Goal: Task Accomplishment & Management: Complete application form

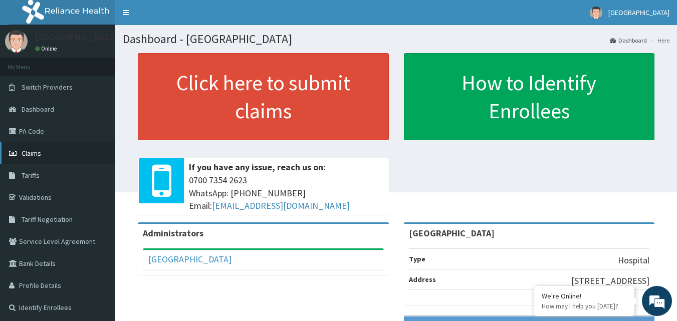
click at [26, 152] on span "Claims" at bounding box center [32, 153] width 20 height 9
click at [33, 135] on link "PA Code" at bounding box center [57, 131] width 115 height 22
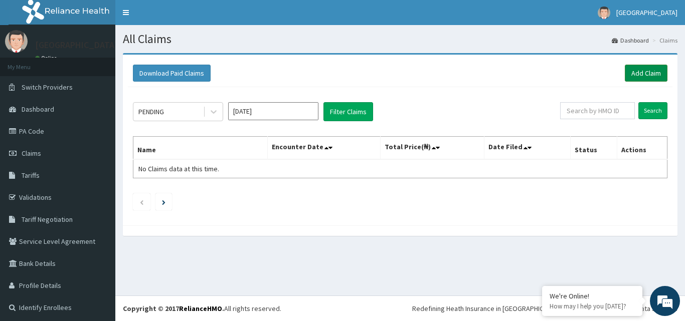
click at [640, 73] on link "Add Claim" at bounding box center [646, 73] width 43 height 17
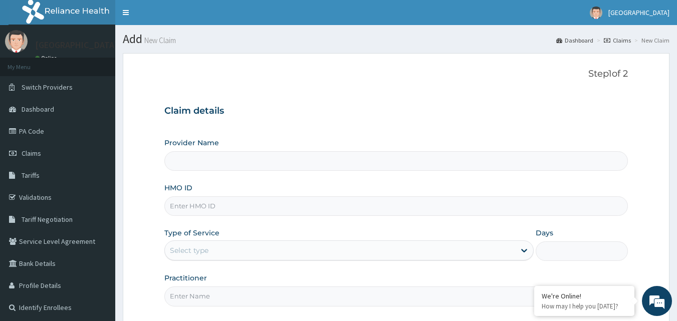
type input "[GEOGRAPHIC_DATA]"
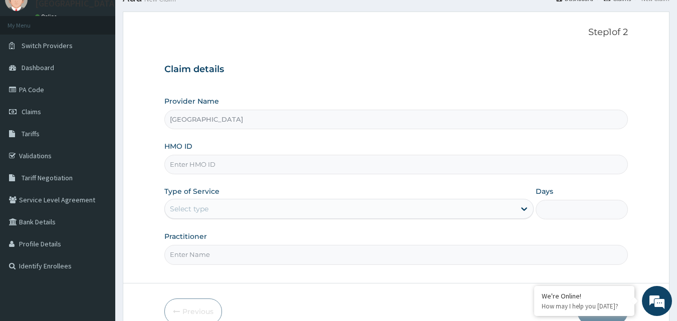
scroll to position [45, 0]
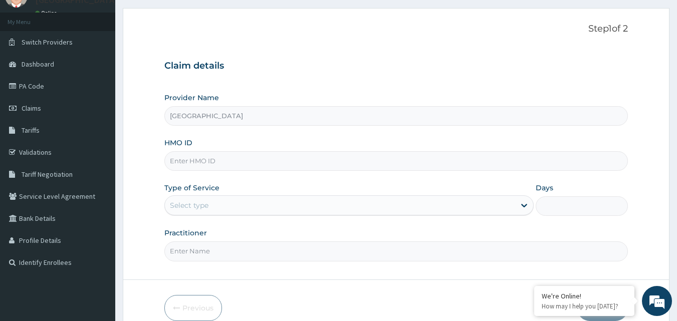
click at [194, 159] on input "HMO ID" at bounding box center [396, 161] width 464 height 20
paste input "HLP/10080/A"
type input "HLP/10080/A"
click at [408, 213] on div "Select type" at bounding box center [340, 206] width 350 height 16
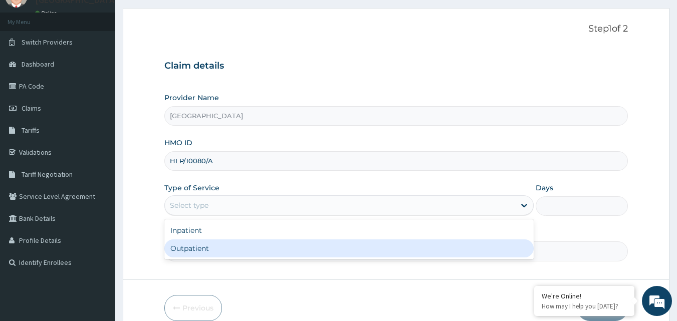
click at [383, 244] on div "Outpatient" at bounding box center [349, 249] width 370 height 18
type input "1"
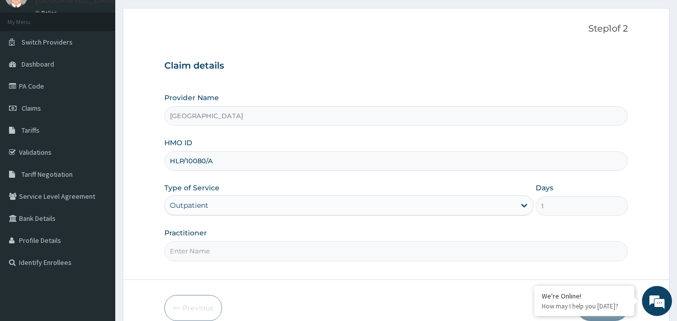
scroll to position [94, 0]
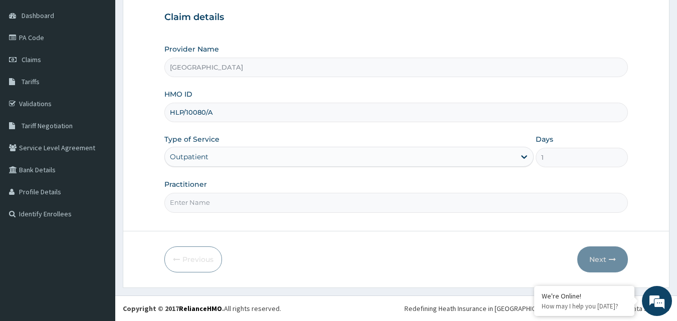
click at [431, 202] on input "Practitioner" at bounding box center [396, 203] width 464 height 20
type input "DR OKAFOR"
click at [602, 258] on button "Next" at bounding box center [603, 260] width 51 height 26
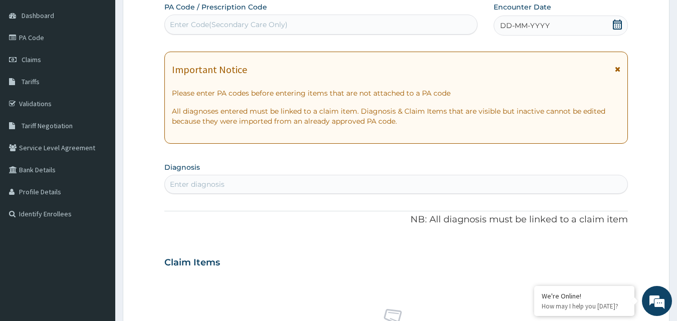
click at [319, 28] on div "Enter Code(Secondary Care Only)" at bounding box center [321, 25] width 313 height 16
type input "PA/22CDBC"
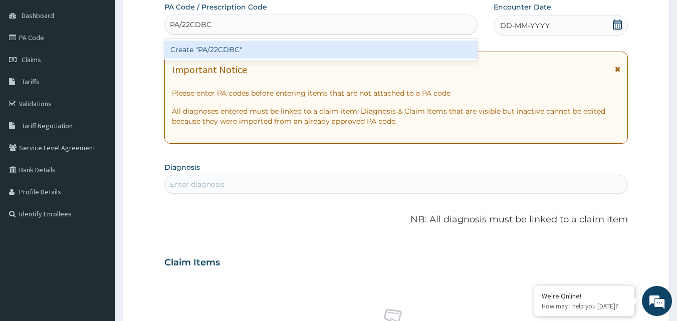
click at [288, 51] on div "Create "PA/22CDBC"" at bounding box center [321, 50] width 314 height 18
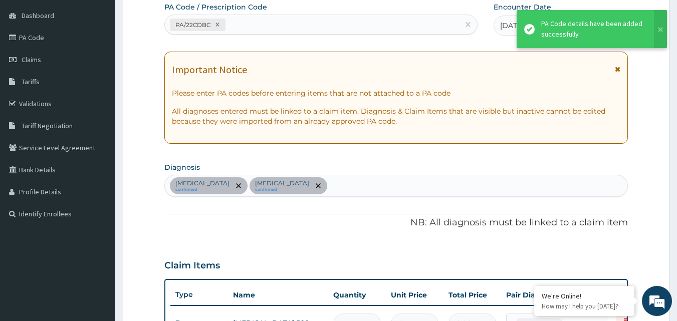
scroll to position [464, 0]
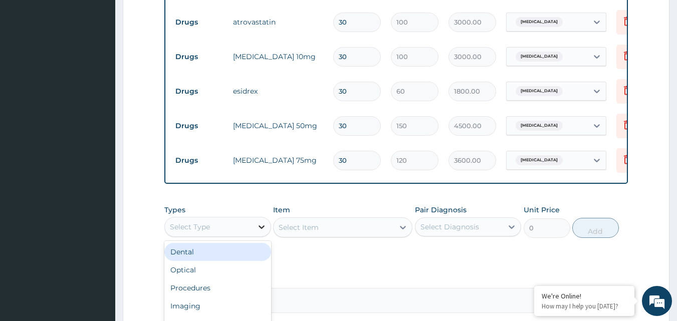
click at [254, 236] on div at bounding box center [262, 227] width 18 height 18
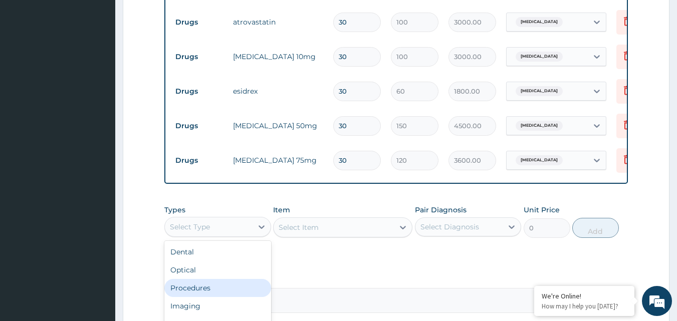
click at [222, 297] on div "Procedures" at bounding box center [217, 288] width 107 height 18
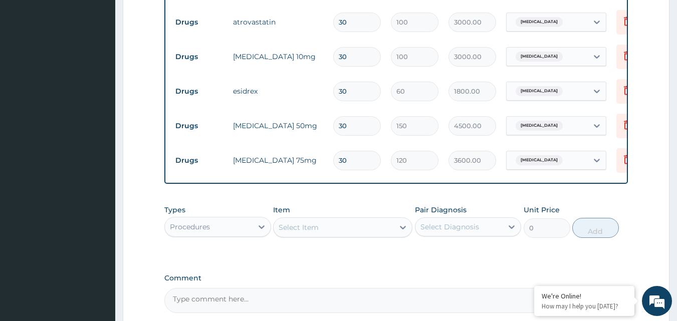
click at [360, 236] on div "Select Item" at bounding box center [334, 228] width 120 height 16
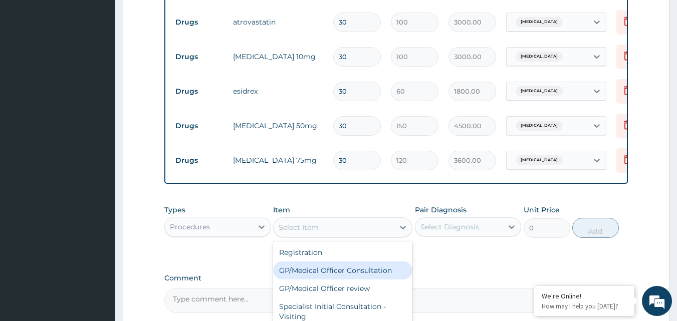
click at [352, 276] on div "GP/Medical Officer Consultation" at bounding box center [342, 271] width 139 height 18
type input "2000"
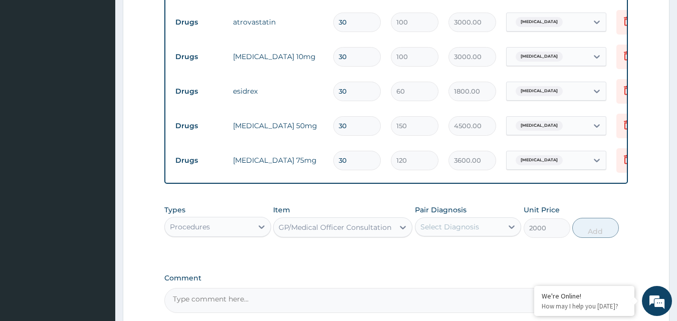
click at [439, 232] on div "Select Diagnosis" at bounding box center [450, 227] width 59 height 10
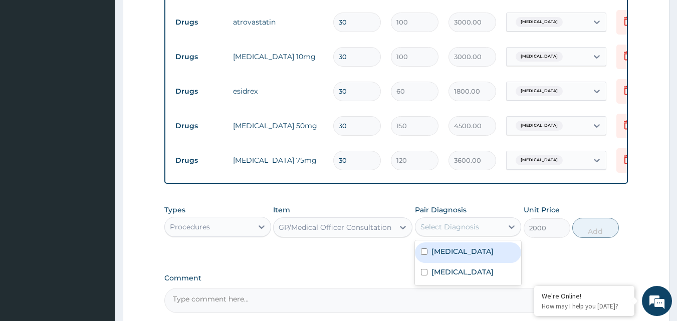
click at [433, 257] on label "[MEDICAL_DATA]" at bounding box center [463, 252] width 62 height 10
checkbox input "true"
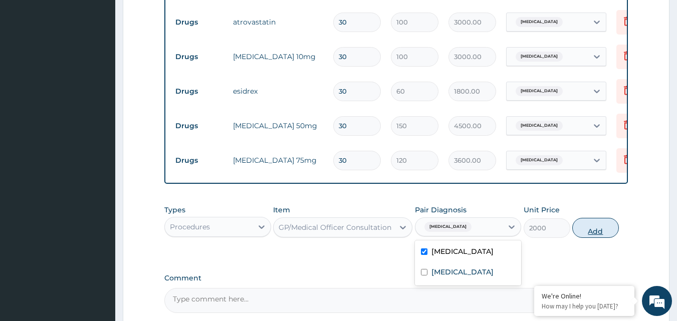
click at [592, 238] on button "Add" at bounding box center [596, 228] width 47 height 20
type input "0"
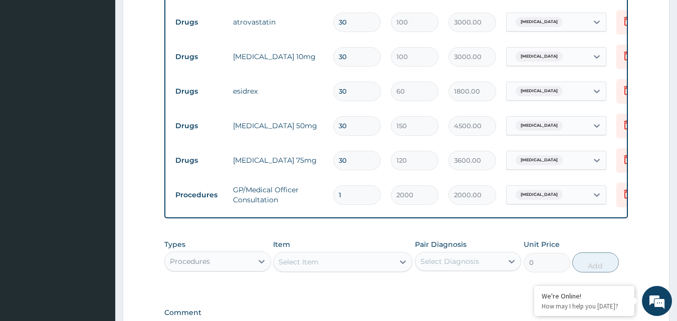
scroll to position [604, 0]
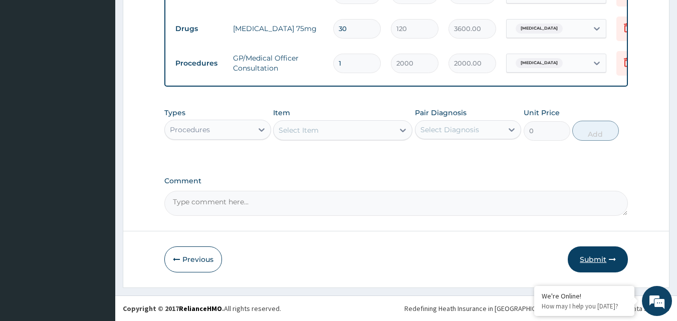
click at [612, 262] on icon "button" at bounding box center [612, 259] width 7 height 7
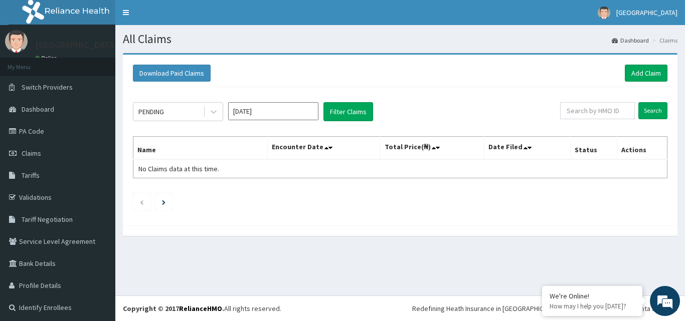
drag, startPoint x: 0, startPoint y: 0, endPoint x: 628, endPoint y: 262, distance: 680.1
click at [628, 262] on div "All Claims Dashboard Claims Download Paid Claims Add Claim × Note you can only …" at bounding box center [400, 160] width 570 height 271
click at [637, 76] on link "Add Claim" at bounding box center [646, 73] width 43 height 17
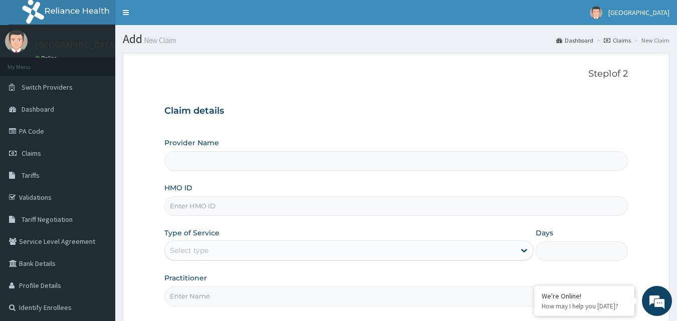
type input "[GEOGRAPHIC_DATA]"
click at [241, 206] on input "HMO ID" at bounding box center [396, 207] width 464 height 20
paste input "SFA/11101/A"
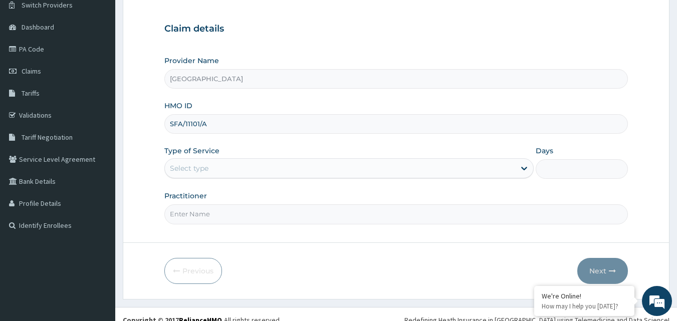
scroll to position [94, 0]
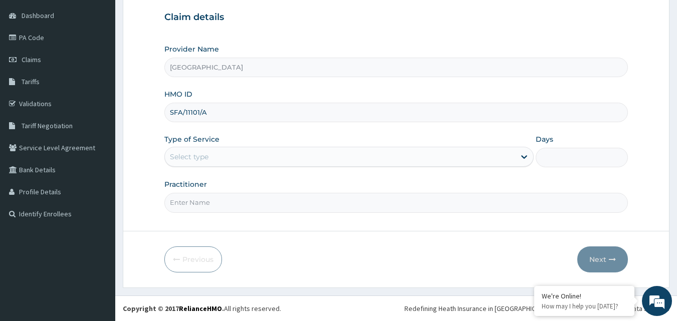
type input "SFA/11101/A"
click at [507, 160] on div "Select type" at bounding box center [340, 157] width 350 height 16
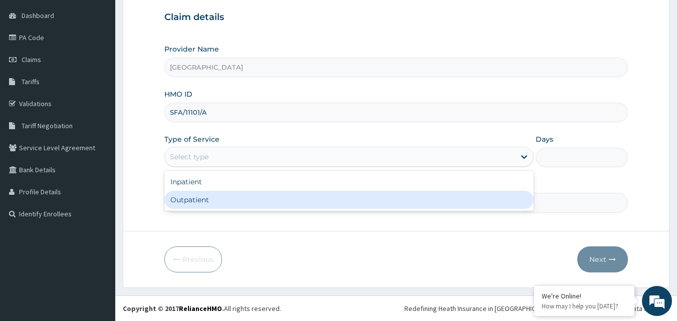
click at [350, 204] on div "Outpatient" at bounding box center [349, 200] width 370 height 18
type input "1"
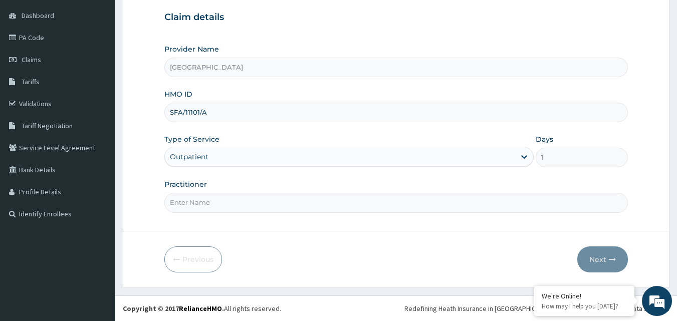
click at [356, 209] on input "Practitioner" at bounding box center [396, 203] width 464 height 20
type input "DR UCHAY"
click at [606, 257] on button "Next" at bounding box center [603, 260] width 51 height 26
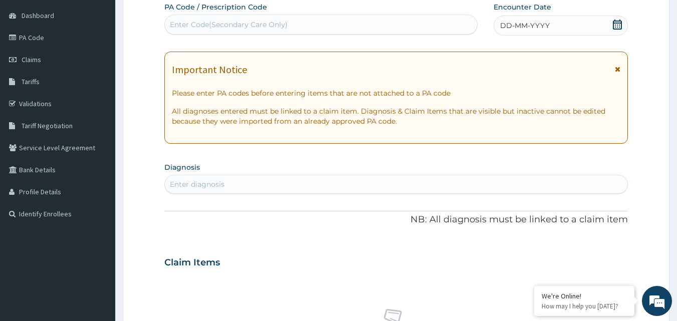
click at [387, 24] on div "Enter Code(Secondary Care Only)" at bounding box center [321, 25] width 313 height 16
type input "PA/FCCE78"
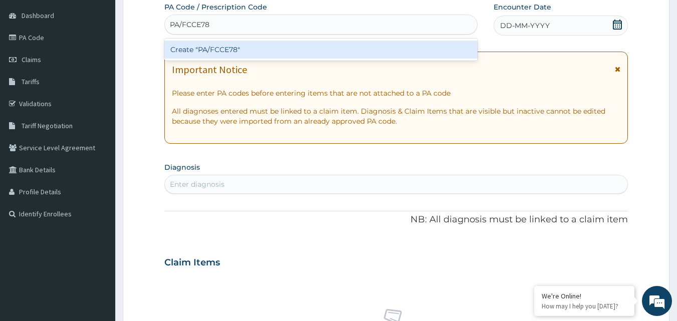
click at [357, 43] on div "Create "PA/FCCE78"" at bounding box center [321, 50] width 314 height 18
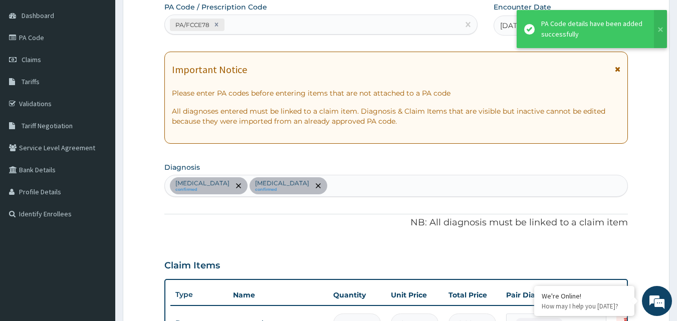
scroll to position [360, 0]
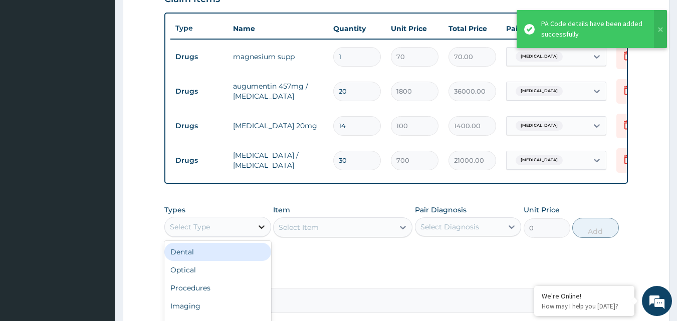
click at [260, 232] on icon at bounding box center [262, 227] width 10 height 10
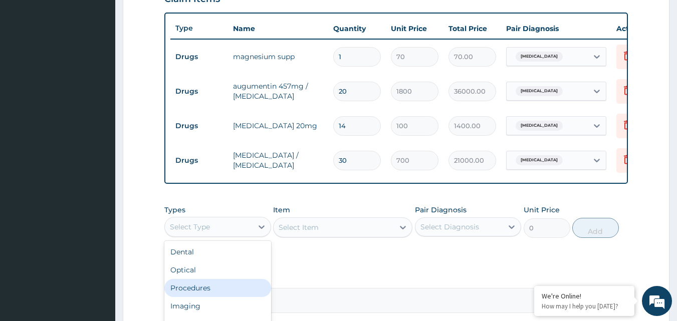
click at [223, 295] on div "Procedures" at bounding box center [217, 288] width 107 height 18
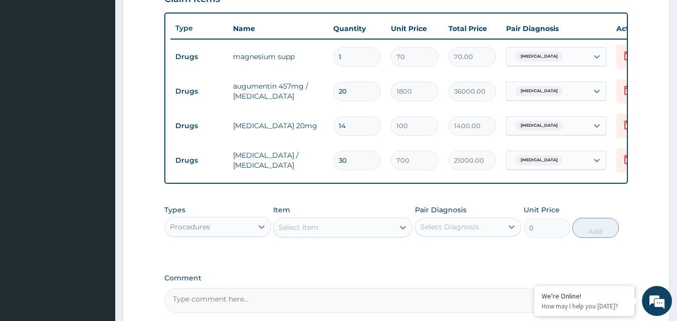
click at [362, 235] on div "Select Item" at bounding box center [334, 228] width 120 height 16
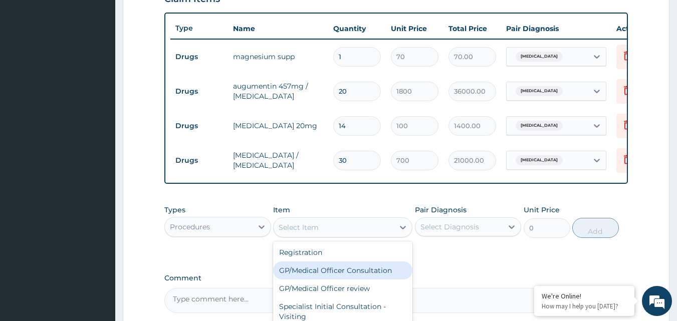
click at [345, 279] on div "GP/Medical Officer Consultation" at bounding box center [342, 271] width 139 height 18
type input "2000"
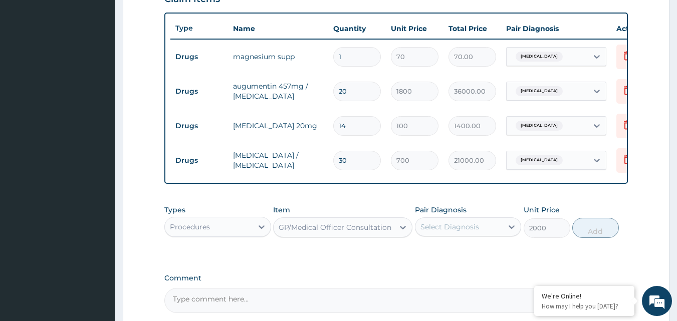
click at [489, 235] on div "Select Diagnosis" at bounding box center [460, 227] width 88 height 16
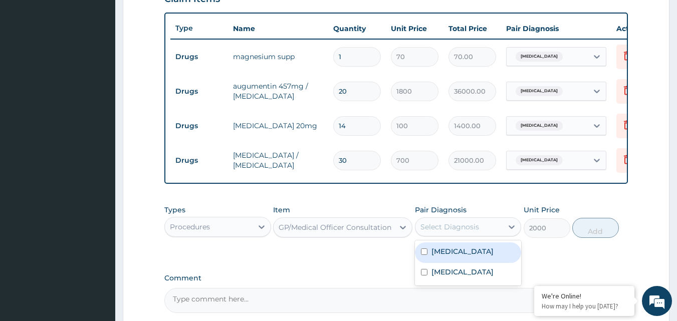
click at [469, 256] on label "Peptic ulcer" at bounding box center [463, 252] width 62 height 10
checkbox input "true"
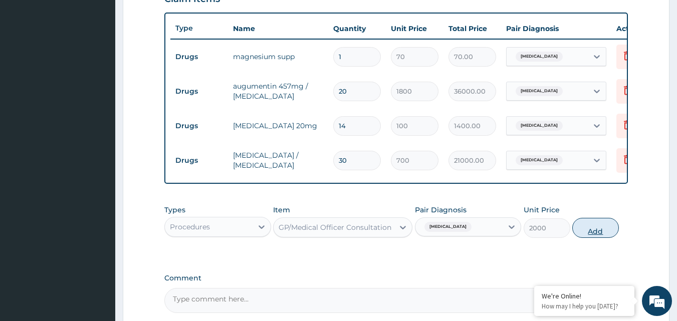
click at [593, 238] on button "Add" at bounding box center [596, 228] width 47 height 20
type input "0"
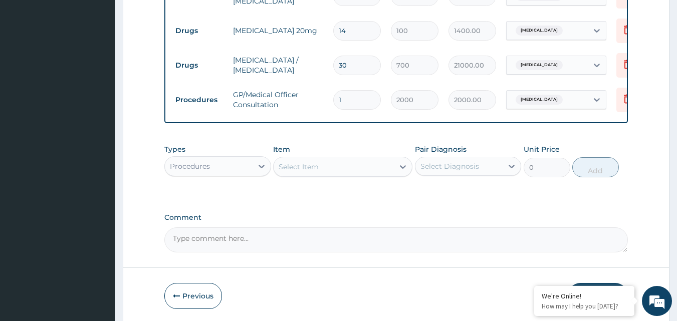
scroll to position [500, 0]
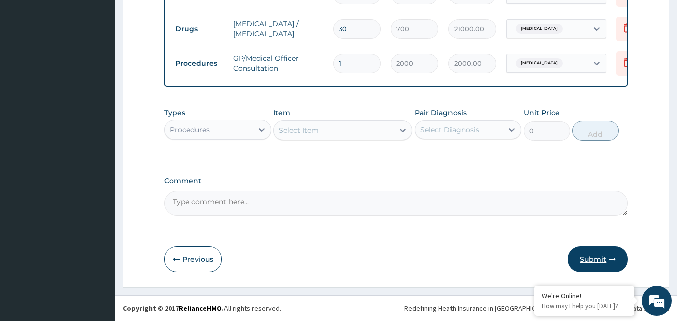
click at [604, 259] on button "Submit" at bounding box center [598, 260] width 60 height 26
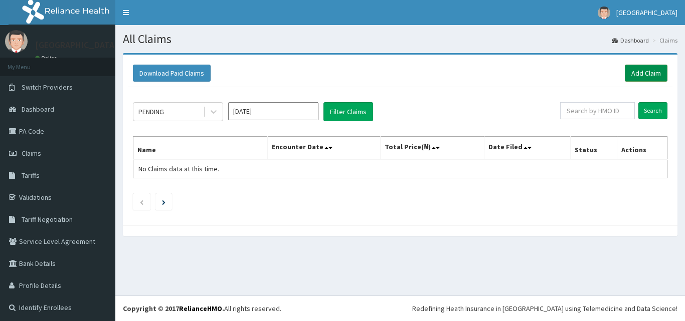
click at [635, 70] on link "Add Claim" at bounding box center [646, 73] width 43 height 17
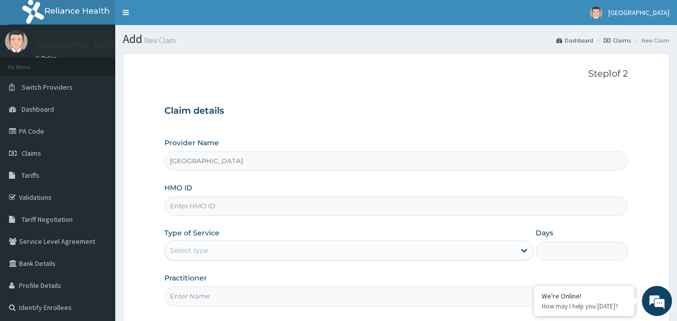
click at [319, 209] on input "HMO ID" at bounding box center [396, 207] width 464 height 20
paste input "bri/10082/a"
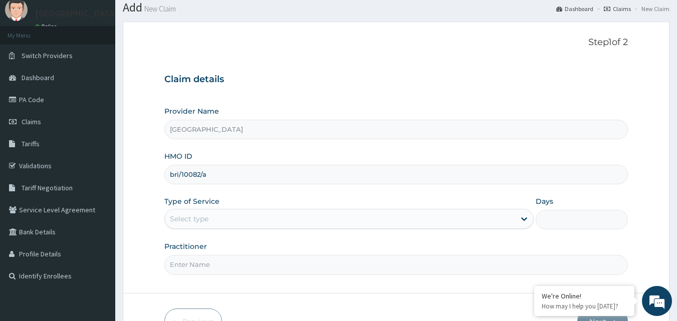
scroll to position [35, 0]
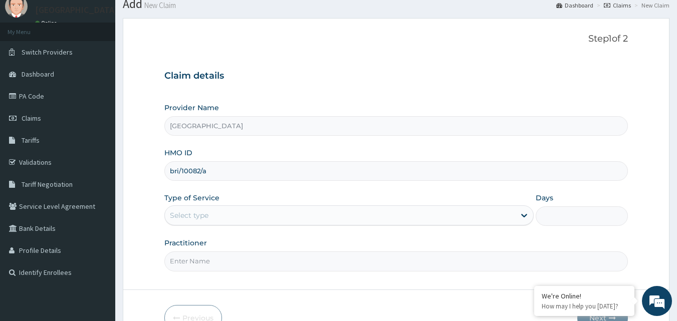
type input "bri/10082/a"
click at [500, 218] on div "Select type" at bounding box center [340, 216] width 350 height 16
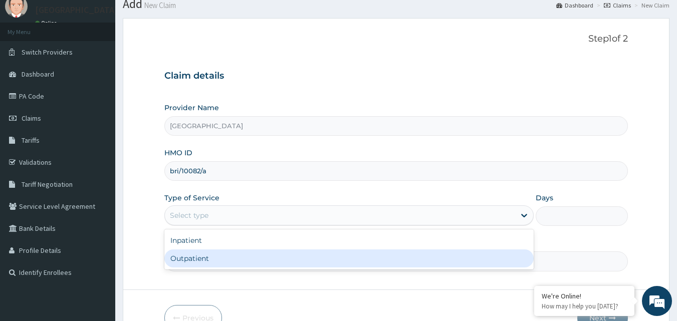
click at [370, 259] on div "Outpatient" at bounding box center [349, 259] width 370 height 18
type input "1"
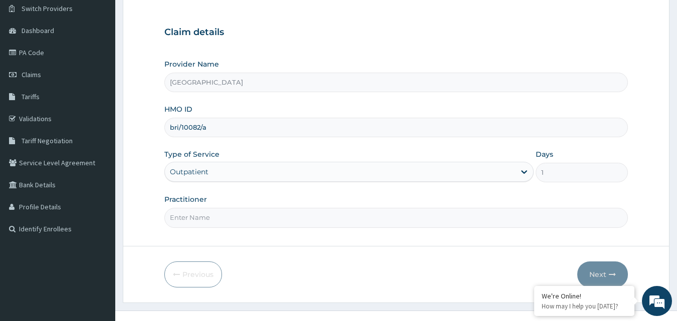
scroll to position [94, 0]
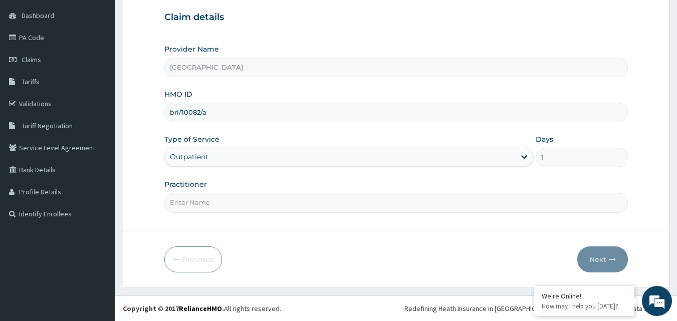
click at [452, 200] on input "Practitioner" at bounding box center [396, 203] width 464 height 20
type input "DR UCHAY"
click at [603, 256] on button "Next" at bounding box center [603, 260] width 51 height 26
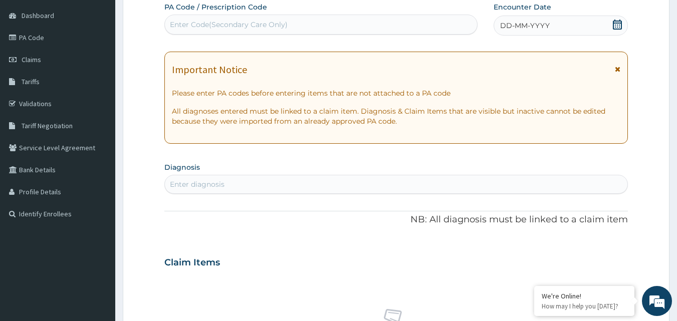
click at [253, 23] on div "Enter Code(Secondary Care Only)" at bounding box center [229, 25] width 118 height 10
type input "PA/B6E1CC"
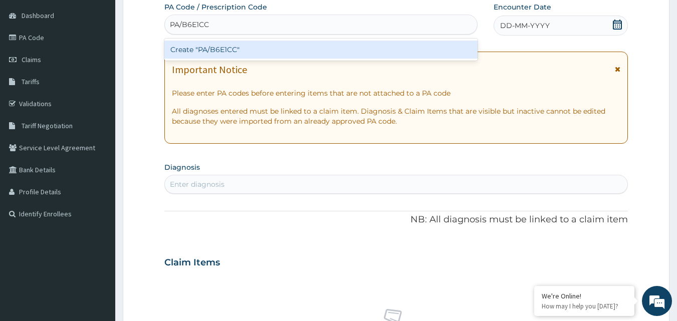
click at [233, 52] on div "Create "PA/B6E1CC"" at bounding box center [321, 50] width 314 height 18
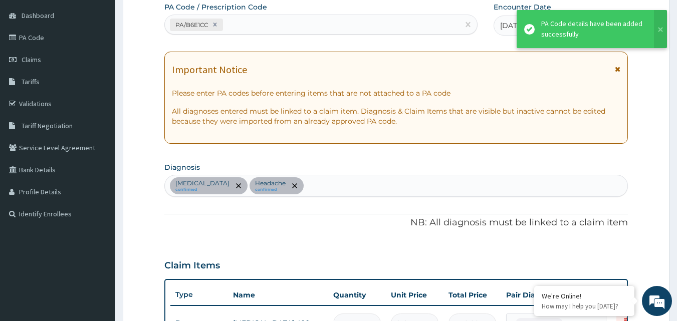
scroll to position [291, 0]
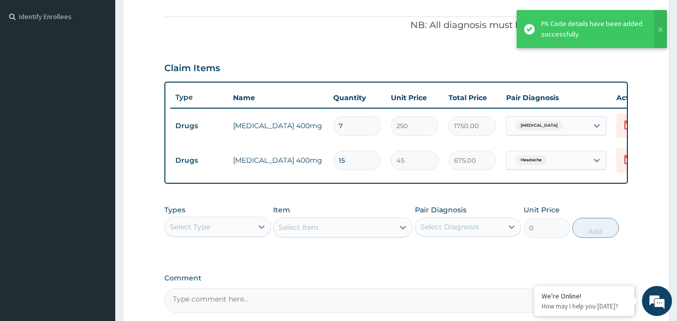
click at [354, 175] on td "15" at bounding box center [357, 161] width 58 height 30
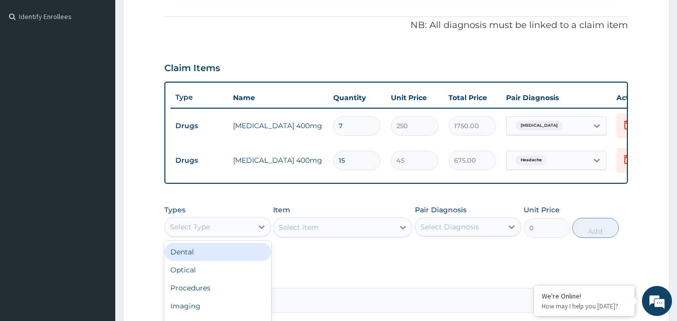
click at [251, 235] on div "Select Type" at bounding box center [209, 227] width 88 height 16
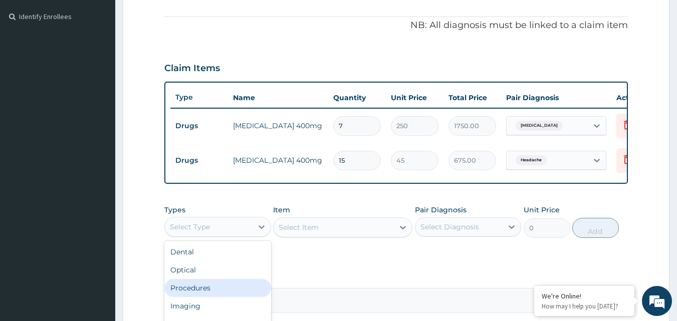
click at [239, 296] on div "Procedures" at bounding box center [217, 288] width 107 height 18
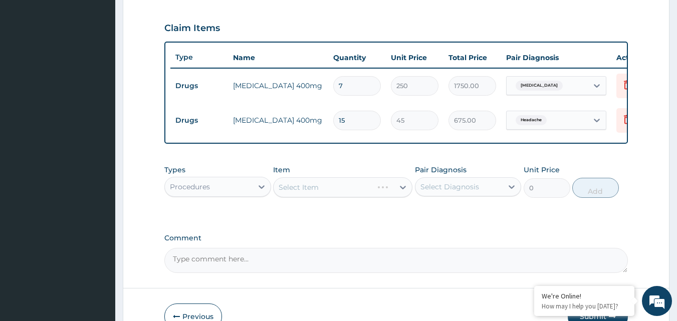
scroll to position [335, 0]
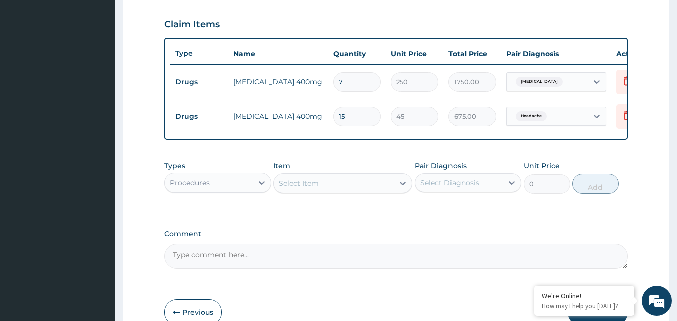
click at [338, 192] on div "Select Item" at bounding box center [334, 183] width 120 height 16
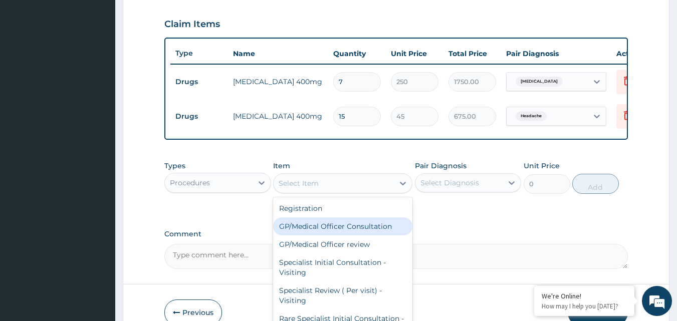
click at [332, 233] on div "GP/Medical Officer Consultation" at bounding box center [342, 227] width 139 height 18
type input "2000"
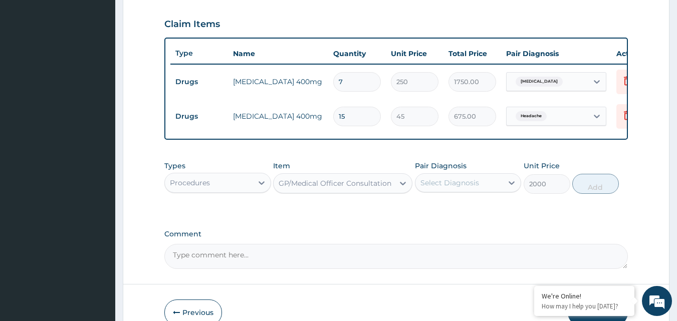
click at [497, 191] on div "Select Diagnosis" at bounding box center [460, 183] width 88 height 16
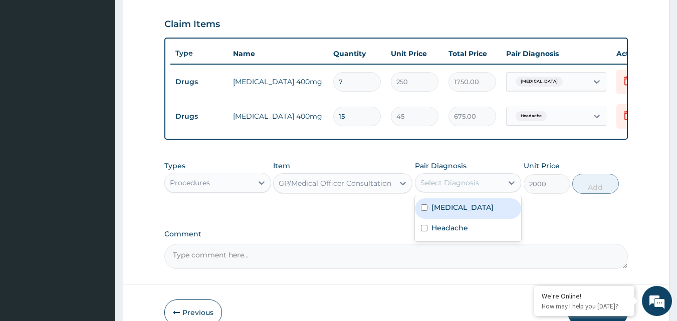
click at [482, 210] on div "Bronchitis" at bounding box center [468, 209] width 107 height 21
checkbox input "true"
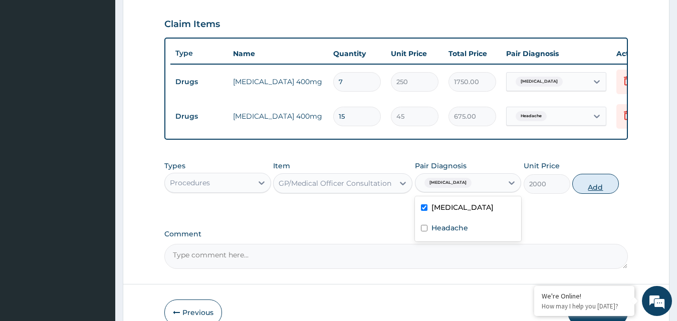
click at [595, 193] on button "Add" at bounding box center [596, 184] width 47 height 20
type input "0"
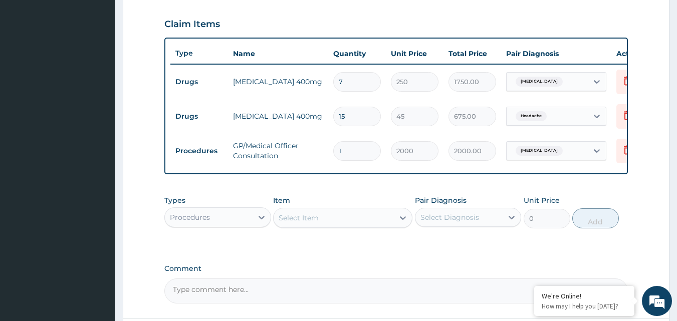
scroll to position [431, 0]
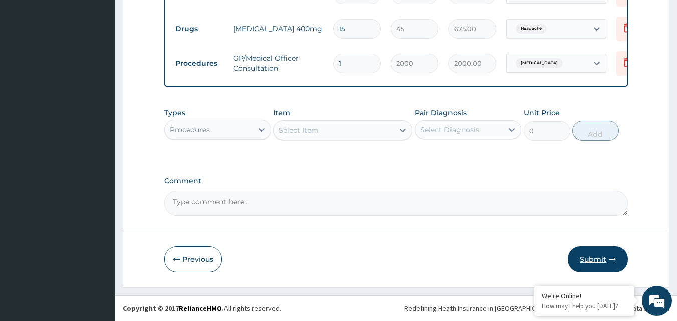
click at [596, 253] on button "Submit" at bounding box center [598, 260] width 60 height 26
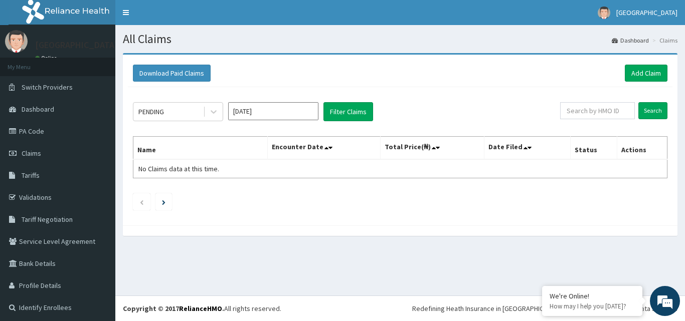
drag, startPoint x: 596, startPoint y: 253, endPoint x: 684, endPoint y: 267, distance: 89.4
click at [684, 267] on div "R EL Toggle navigation [GEOGRAPHIC_DATA] EASTERN NIGERIAN MEDICAL CENTRE - [EMA…" at bounding box center [342, 160] width 685 height 321
click at [644, 77] on link "Add Claim" at bounding box center [646, 73] width 43 height 17
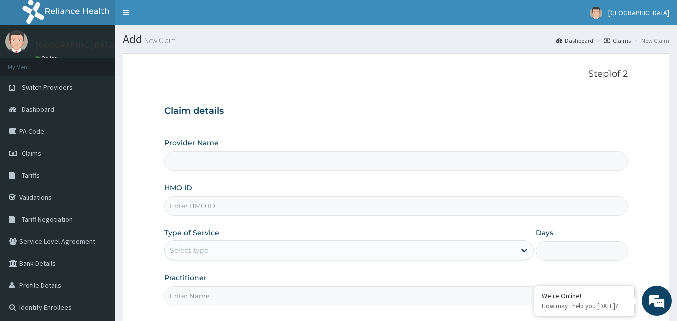
type input "[GEOGRAPHIC_DATA]"
click at [214, 209] on input "HMO ID" at bounding box center [396, 207] width 464 height 20
paste input "sfa/11780/a"
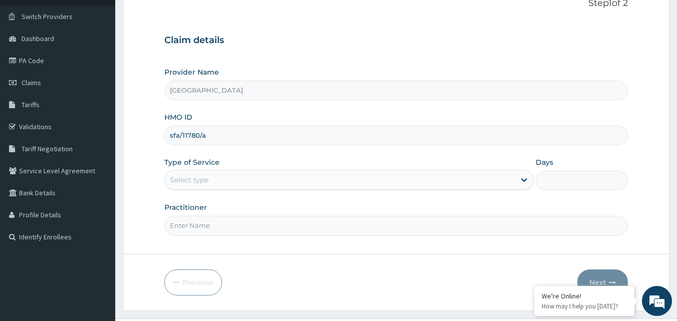
scroll to position [94, 0]
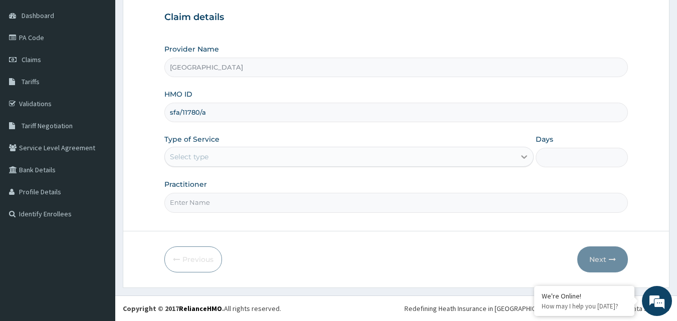
type input "sfa/11780/a"
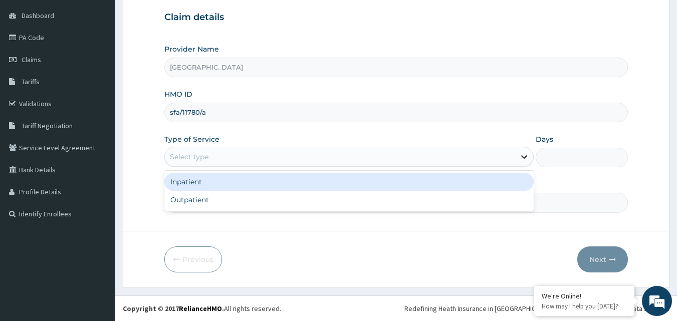
click at [521, 152] on icon at bounding box center [524, 157] width 10 height 10
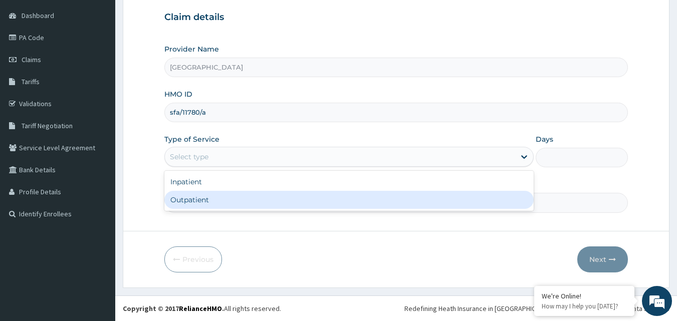
click at [471, 200] on div "Outpatient" at bounding box center [349, 200] width 370 height 18
type input "1"
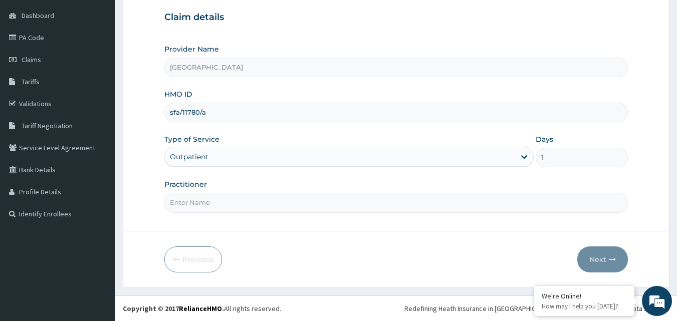
click at [464, 206] on input "Practitioner" at bounding box center [396, 203] width 464 height 20
type input "[PERSON_NAME]"
click at [613, 257] on icon "button" at bounding box center [612, 259] width 7 height 7
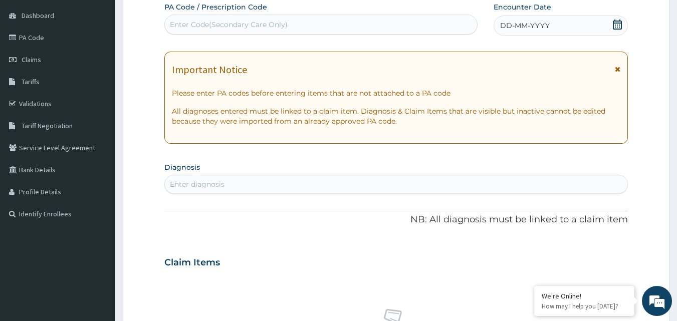
click at [388, 24] on div "Enter Code(Secondary Care Only)" at bounding box center [321, 25] width 313 height 16
type input "PA/ED7A0F"
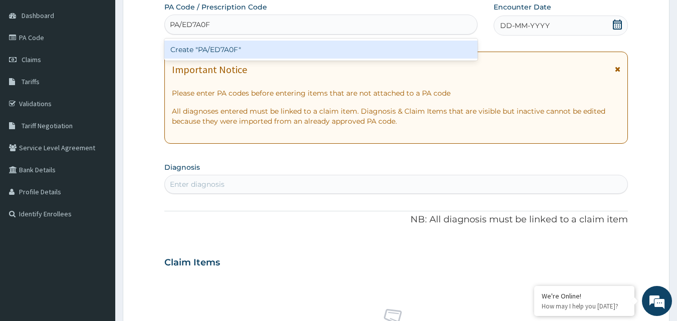
click at [351, 49] on div "Create "PA/ED7A0F"" at bounding box center [321, 50] width 314 height 18
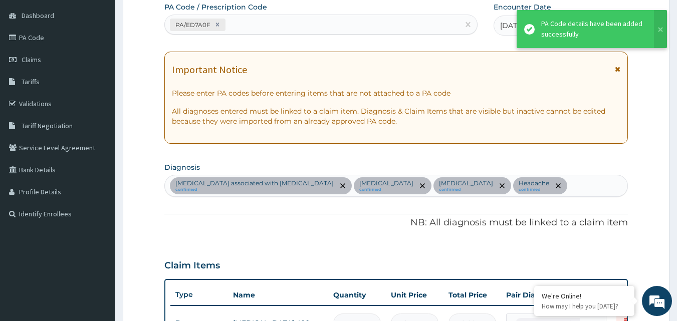
scroll to position [395, 0]
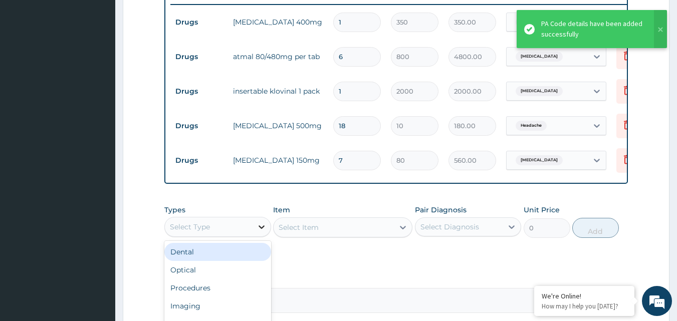
click at [258, 230] on icon at bounding box center [262, 227] width 10 height 10
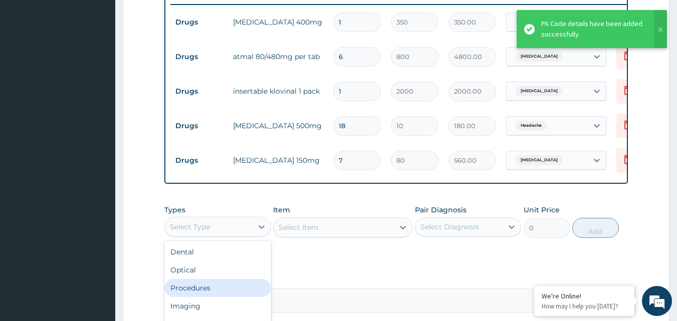
click at [217, 295] on div "Procedures" at bounding box center [217, 288] width 107 height 18
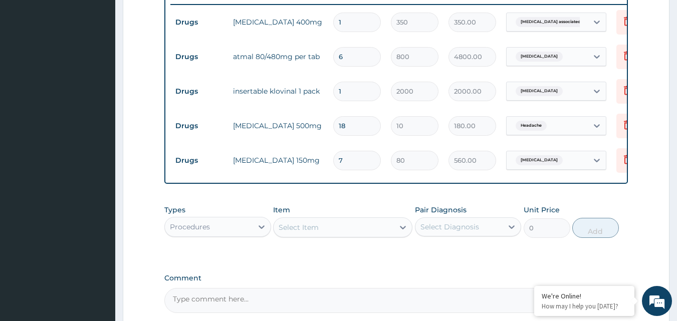
click at [353, 231] on div "Select Item" at bounding box center [334, 228] width 120 height 16
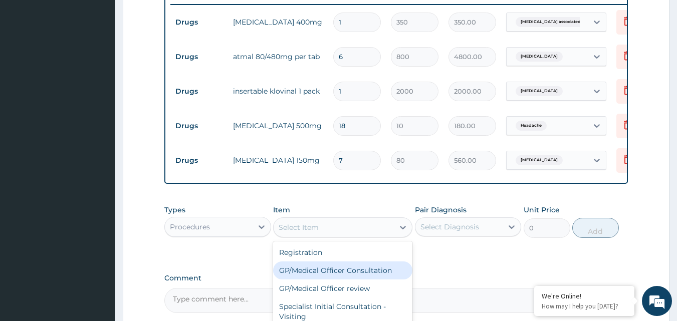
click at [327, 276] on div "GP/Medical Officer Consultation" at bounding box center [342, 271] width 139 height 18
type input "2000"
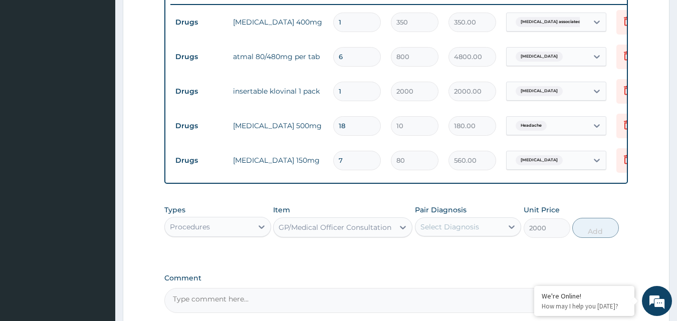
click at [474, 232] on div "Select Diagnosis" at bounding box center [450, 227] width 59 height 10
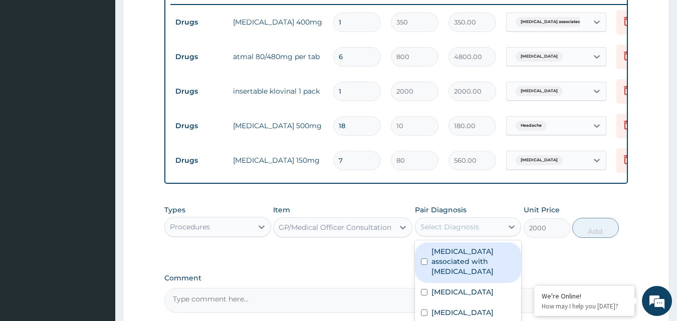
click at [460, 259] on label "Arthropathy associated with helminthiasis" at bounding box center [474, 262] width 84 height 30
checkbox input "true"
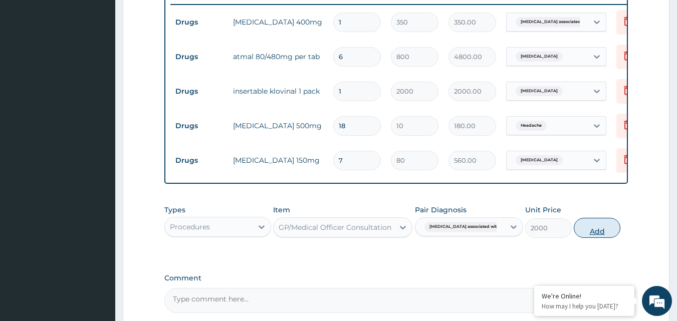
click at [594, 238] on button "Add" at bounding box center [597, 228] width 47 height 20
type input "0"
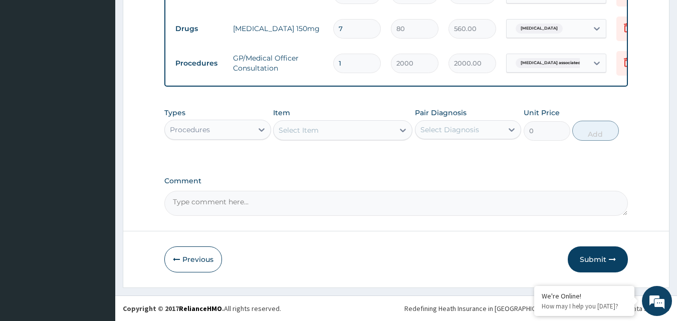
scroll to position [534, 0]
click at [585, 259] on button "Submit" at bounding box center [598, 260] width 60 height 26
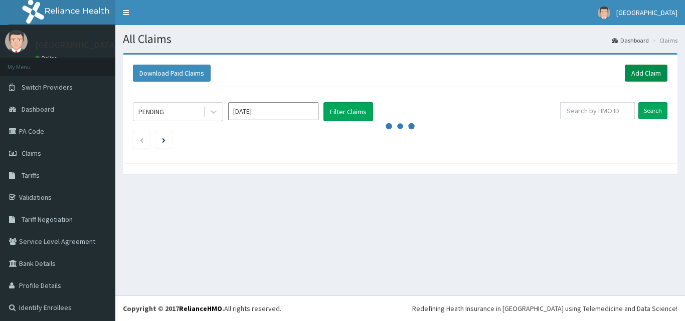
click at [632, 79] on link "Add Claim" at bounding box center [646, 73] width 43 height 17
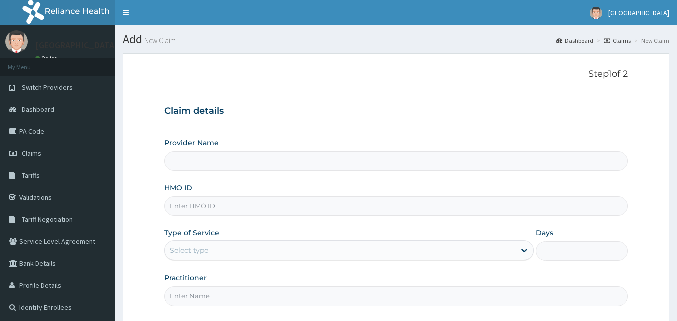
type input "[GEOGRAPHIC_DATA]"
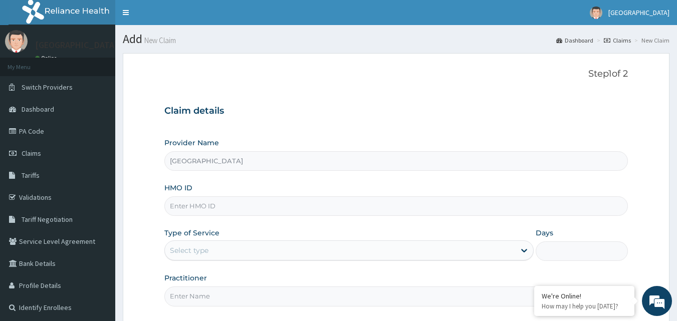
click at [360, 206] on input "HMO ID" at bounding box center [396, 207] width 464 height 20
paste input "SFA/10584/A"
type input "sfa/10584/a"
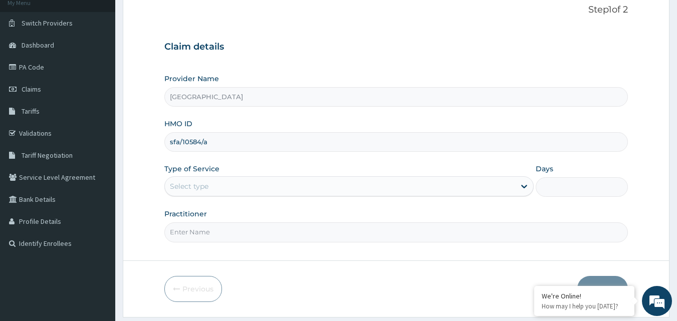
scroll to position [94, 0]
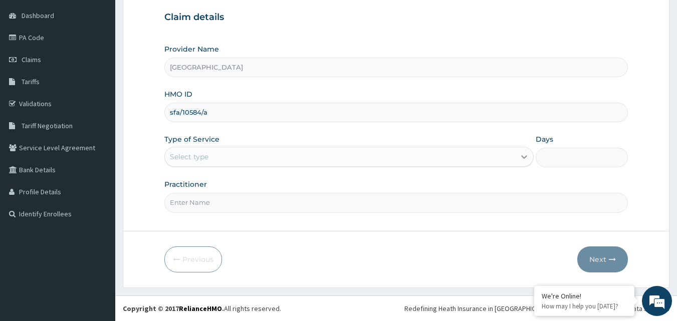
click at [517, 154] on div at bounding box center [524, 157] width 18 height 18
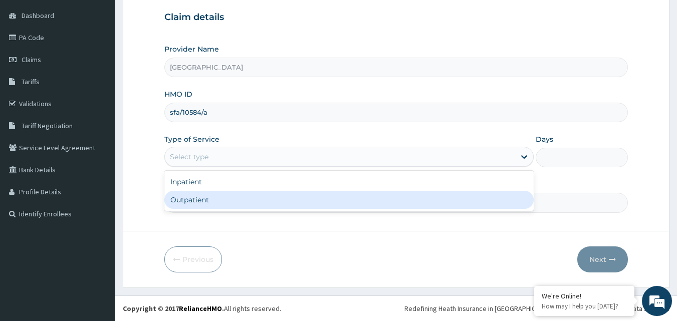
click at [423, 199] on div "Outpatient" at bounding box center [349, 200] width 370 height 18
type input "1"
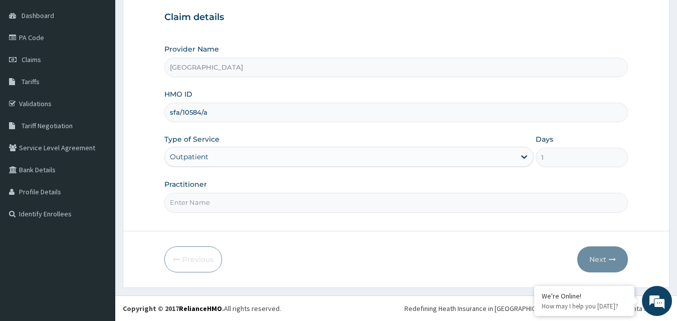
click at [399, 201] on input "Practitioner" at bounding box center [396, 203] width 464 height 20
type input "DR NJOKU"
click at [602, 259] on button "Next" at bounding box center [603, 260] width 51 height 26
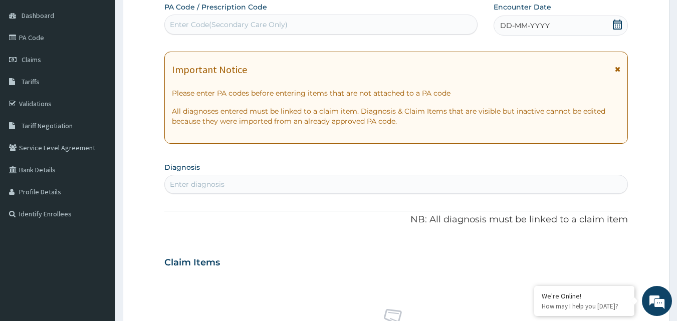
click at [333, 20] on div "Enter Code(Secondary Care Only)" at bounding box center [321, 25] width 313 height 16
type input "PA/7F8FE0"
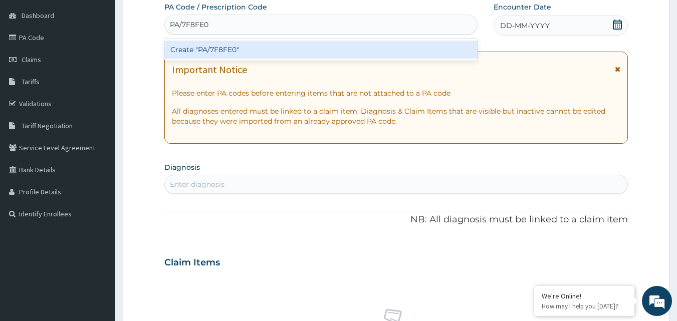
click at [311, 48] on div "Create "PA/7F8FE0"" at bounding box center [321, 50] width 314 height 18
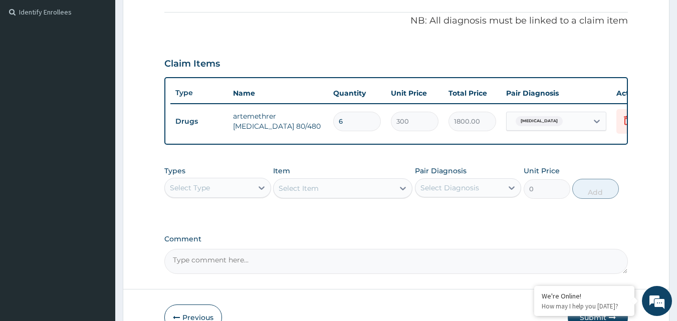
scroll to position [301, 0]
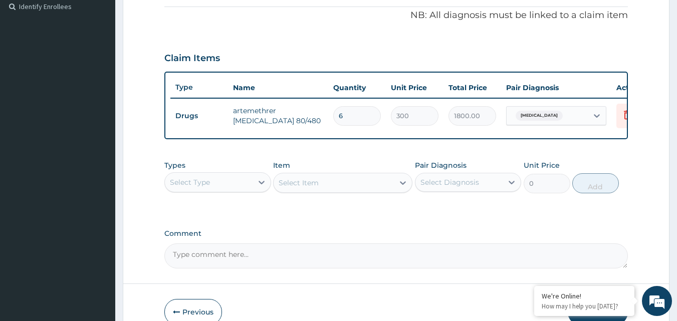
click at [232, 191] on div "Select Type" at bounding box center [209, 182] width 88 height 16
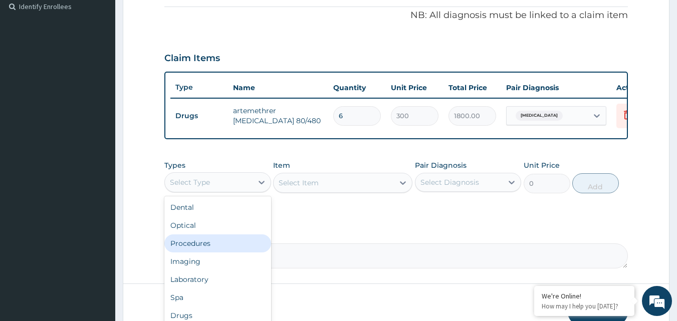
click at [206, 245] on div "Procedures" at bounding box center [217, 244] width 107 height 18
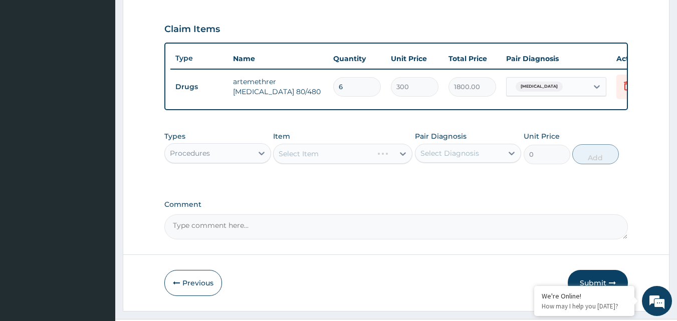
scroll to position [361, 0]
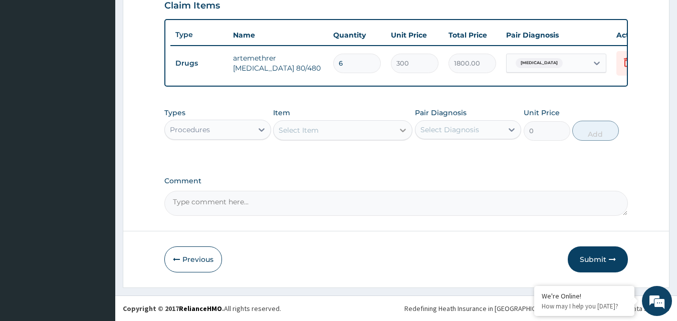
click at [396, 129] on div at bounding box center [403, 130] width 18 height 18
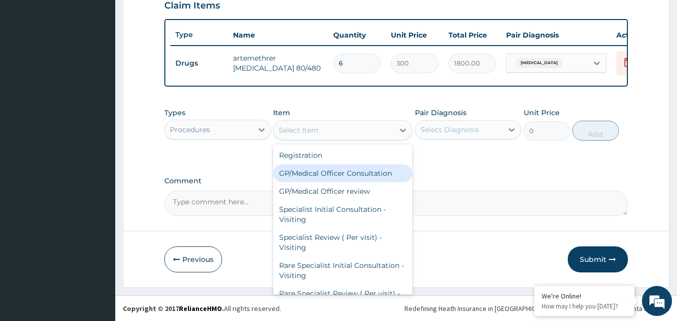
click at [364, 172] on div "GP/Medical Officer Consultation" at bounding box center [342, 173] width 139 height 18
type input "2000"
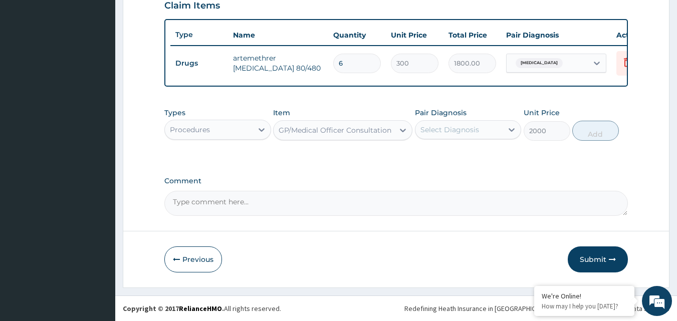
click at [446, 130] on div "Select Diagnosis" at bounding box center [450, 130] width 59 height 10
click at [439, 150] on label "Malaria" at bounding box center [463, 154] width 62 height 10
checkbox input "true"
click at [597, 133] on button "Add" at bounding box center [596, 131] width 47 height 20
type input "0"
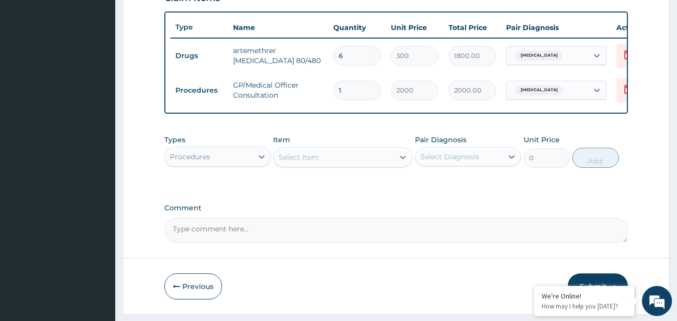
scroll to position [396, 0]
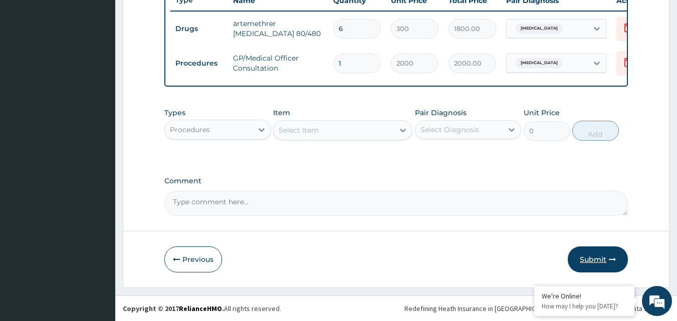
click at [592, 263] on button "Submit" at bounding box center [598, 260] width 60 height 26
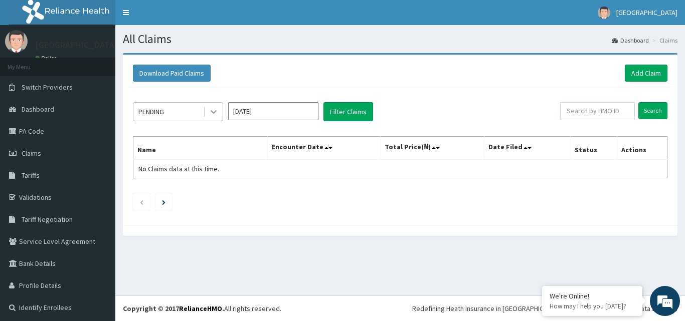
click at [207, 109] on div at bounding box center [214, 112] width 18 height 18
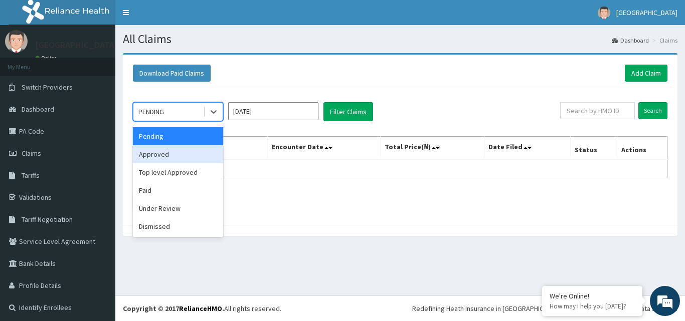
click at [166, 152] on div "Approved" at bounding box center [178, 154] width 90 height 18
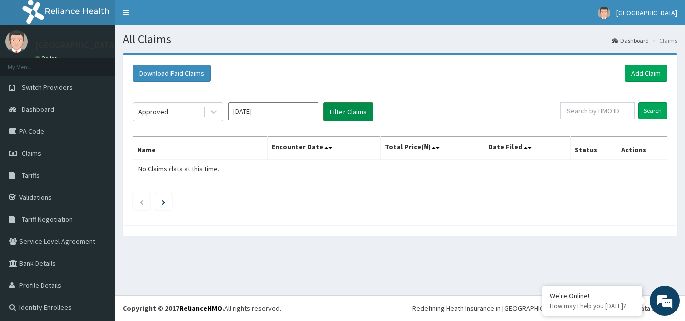
click at [342, 112] on button "Filter Claims" at bounding box center [348, 111] width 50 height 19
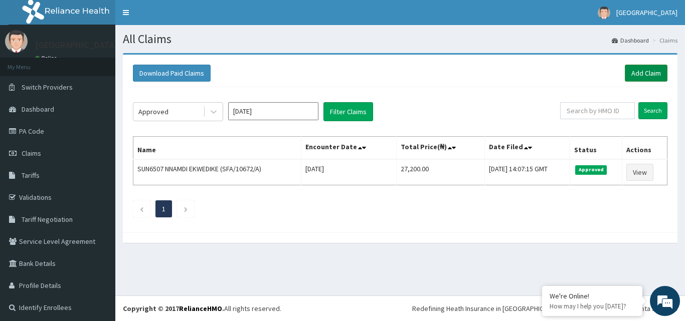
click at [647, 72] on link "Add Claim" at bounding box center [646, 73] width 43 height 17
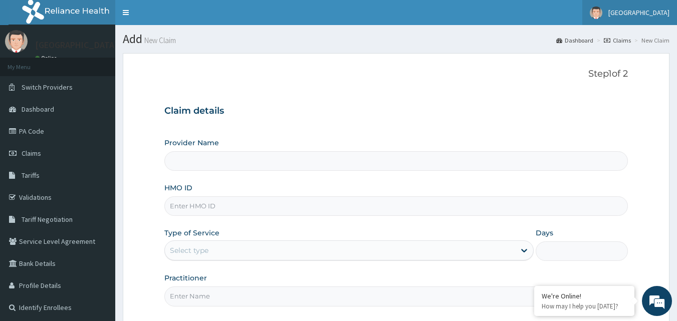
type input "[GEOGRAPHIC_DATA]"
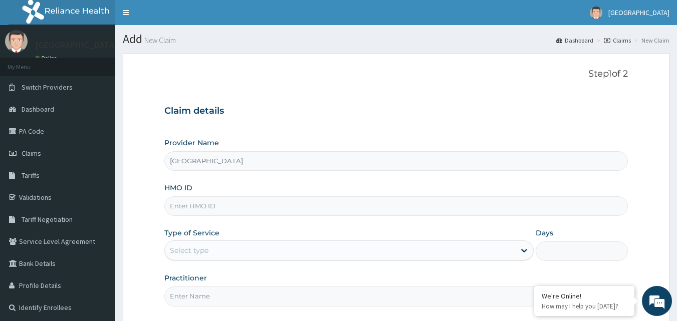
click at [270, 214] on input "HMO ID" at bounding box center [396, 207] width 464 height 20
paste input "TTN/10029/B"
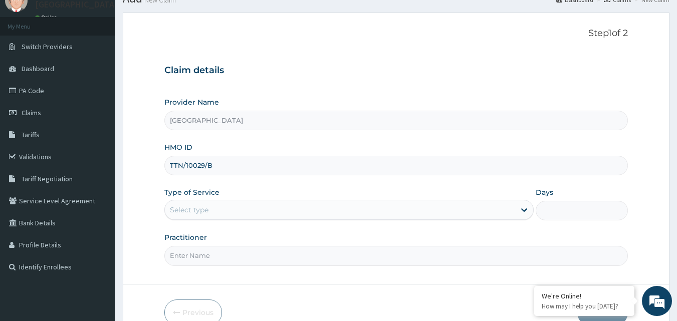
scroll to position [42, 0]
type input "TTN/10029/B"
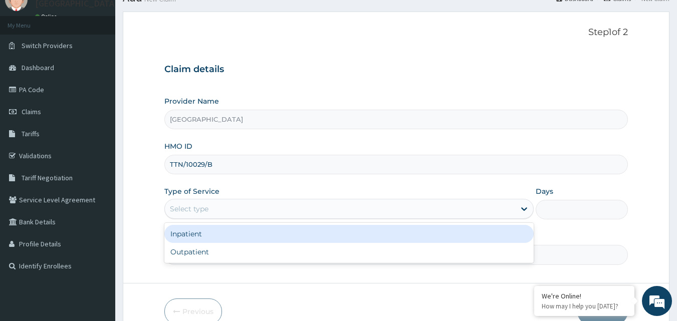
click at [510, 214] on div "Select type" at bounding box center [340, 209] width 350 height 16
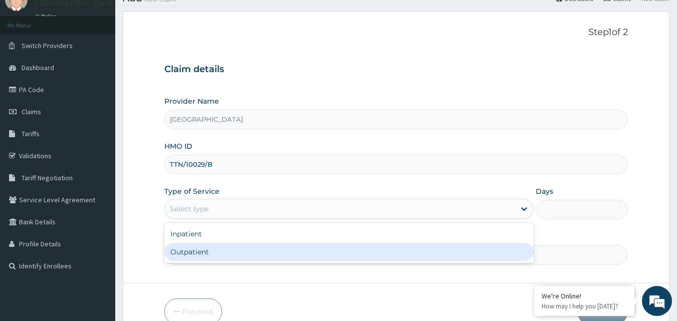
click at [364, 255] on div "Outpatient" at bounding box center [349, 252] width 370 height 18
type input "1"
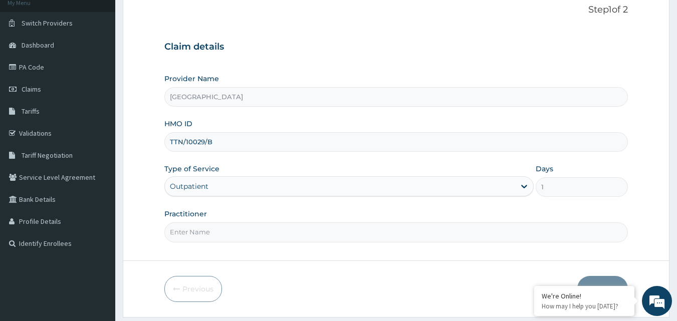
scroll to position [94, 0]
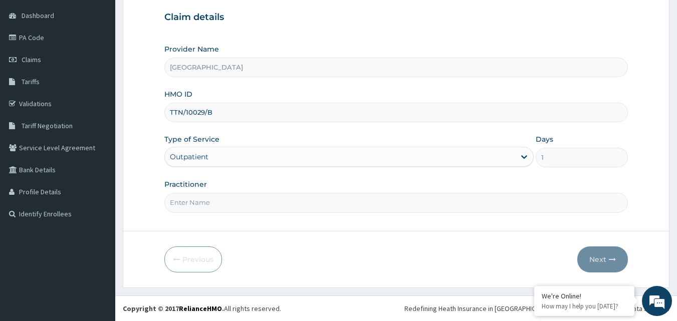
click at [453, 213] on input "Practitioner" at bounding box center [396, 203] width 464 height 20
type input "DR TAGBO"
click at [595, 255] on button "Next" at bounding box center [603, 260] width 51 height 26
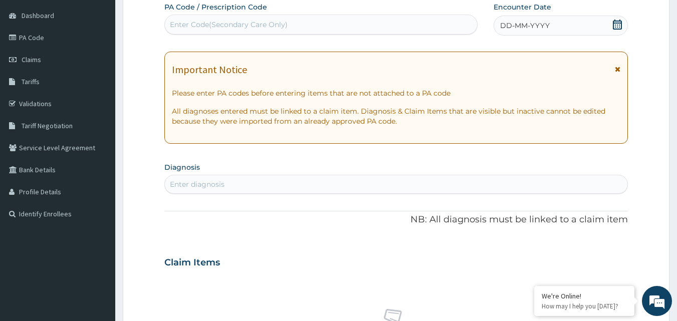
click at [338, 25] on div "Enter Code(Secondary Care Only)" at bounding box center [321, 25] width 313 height 16
type input "PA/ACE1FD"
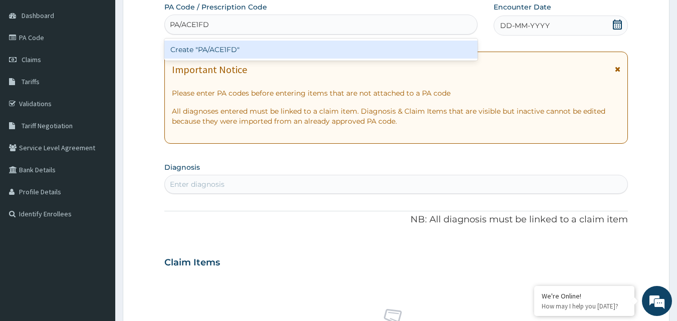
click at [304, 48] on div "Create "PA/ACE1FD"" at bounding box center [321, 50] width 314 height 18
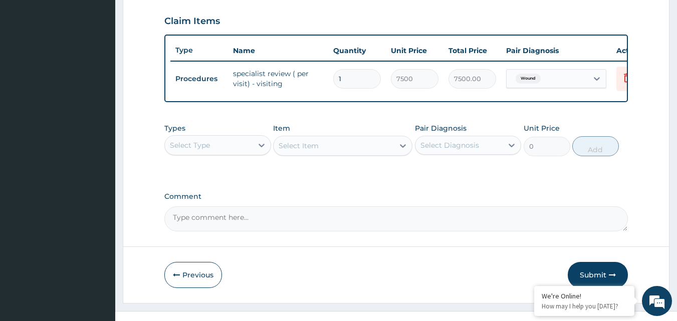
scroll to position [361, 0]
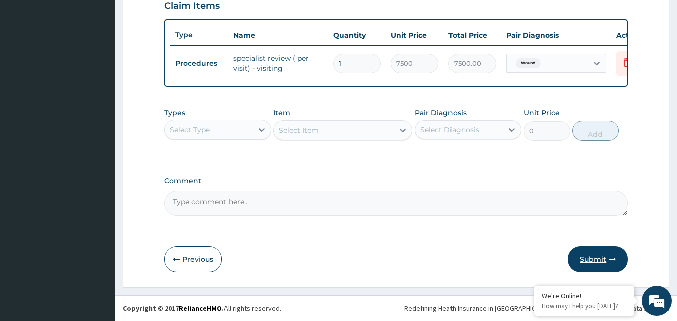
click at [605, 259] on button "Submit" at bounding box center [598, 260] width 60 height 26
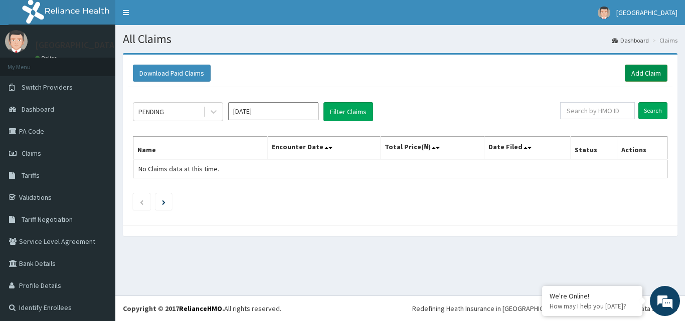
click at [636, 74] on link "Add Claim" at bounding box center [646, 73] width 43 height 17
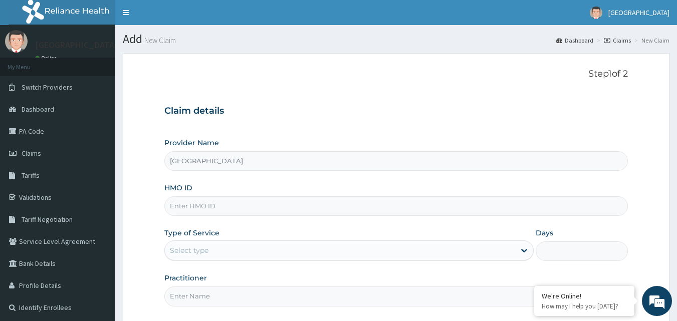
type input "[GEOGRAPHIC_DATA]"
click at [258, 205] on input "HMO ID" at bounding box center [396, 207] width 464 height 20
paste input "SFA/10584/A"
type input "sfa/10584/a"
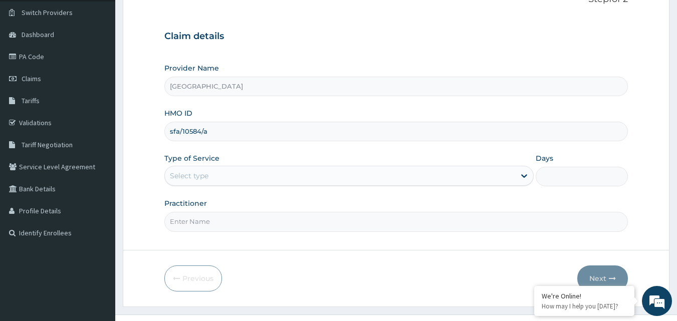
scroll to position [94, 0]
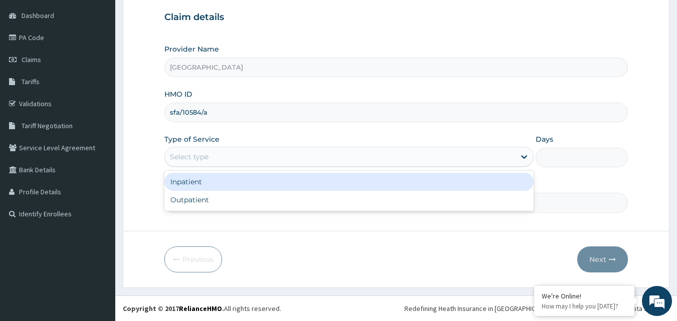
click at [507, 156] on div "Select type" at bounding box center [340, 157] width 350 height 16
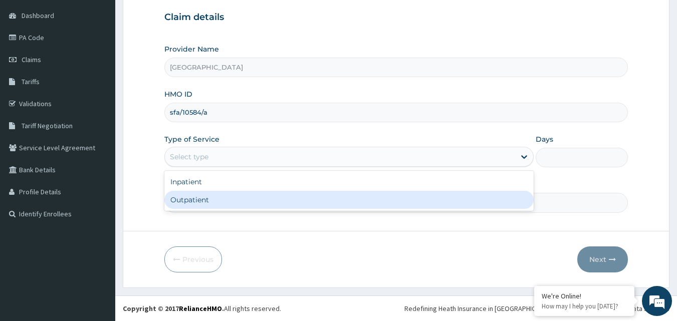
click at [420, 203] on div "Outpatient" at bounding box center [349, 200] width 370 height 18
type input "1"
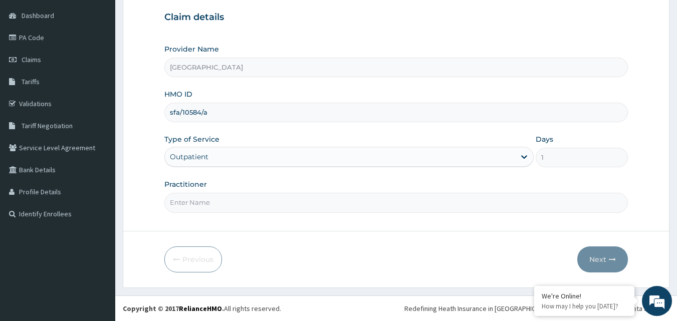
click at [380, 214] on div "Step 1 of 2 Claim details Provider Name EASTERN NIGERIAN MEDICAL CENTRE HMO ID …" at bounding box center [396, 95] width 464 height 241
click at [366, 205] on input "Practitioner" at bounding box center [396, 203] width 464 height 20
type input "[PERSON_NAME]"
click at [609, 260] on icon "button" at bounding box center [612, 259] width 7 height 7
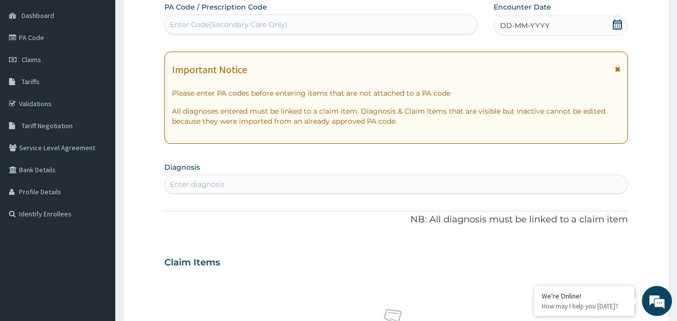
click at [319, 29] on div "Enter Code(Secondary Care Only)" at bounding box center [321, 25] width 313 height 16
type input "PA/84467B"
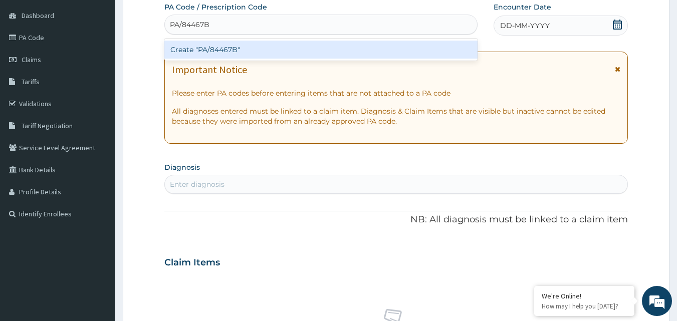
click at [300, 52] on div "Create "PA/84467B"" at bounding box center [321, 50] width 314 height 18
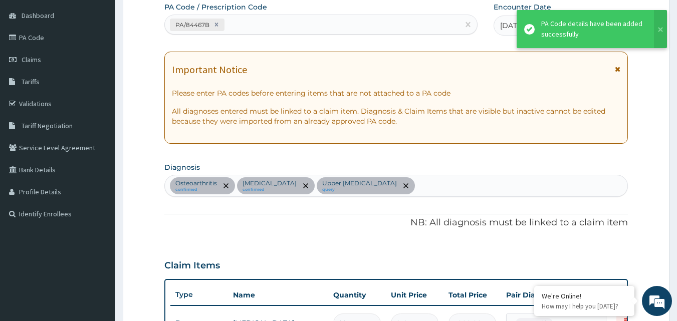
scroll to position [395, 0]
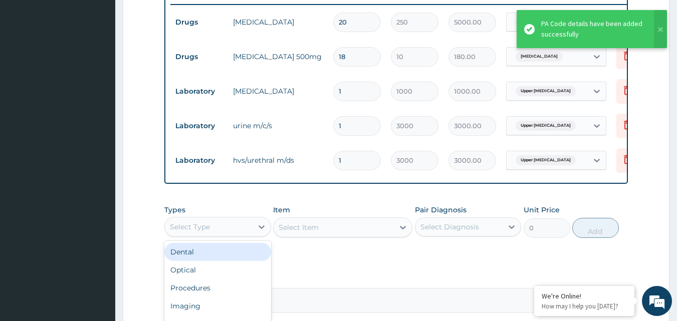
click at [241, 235] on div "Select Type" at bounding box center [209, 227] width 88 height 16
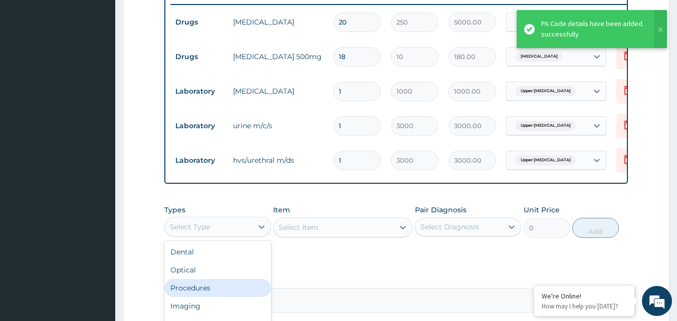
click at [215, 293] on div "Procedures" at bounding box center [217, 288] width 107 height 18
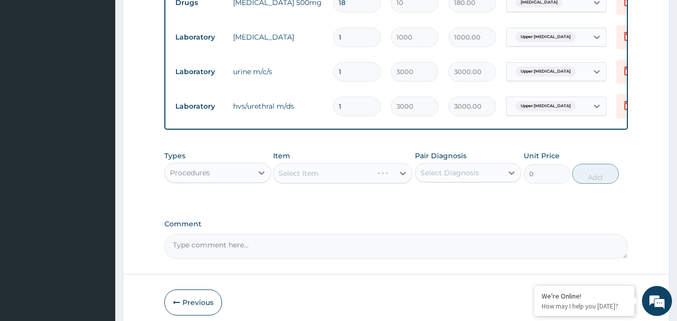
scroll to position [467, 0]
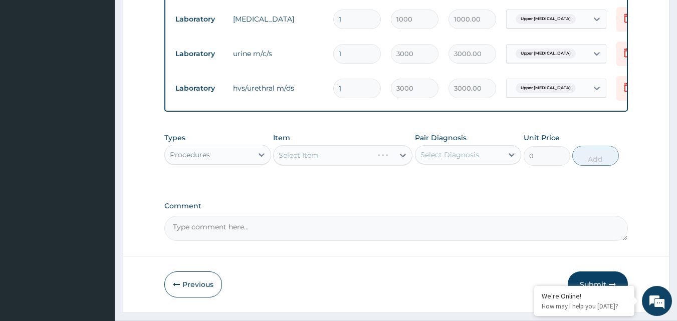
click at [396, 160] on div "Select Item" at bounding box center [342, 155] width 139 height 20
click at [398, 164] on div at bounding box center [403, 155] width 18 height 18
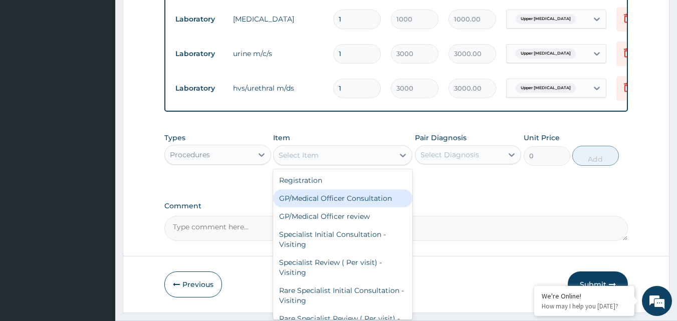
click at [372, 206] on div "GP/Medical Officer Consultation" at bounding box center [342, 199] width 139 height 18
type input "2000"
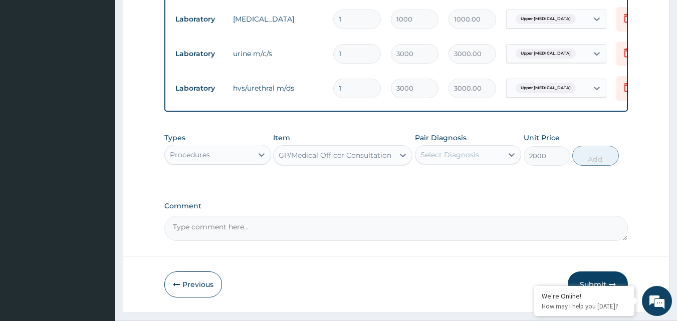
click at [503, 163] on div "Select Diagnosis" at bounding box center [460, 155] width 88 height 16
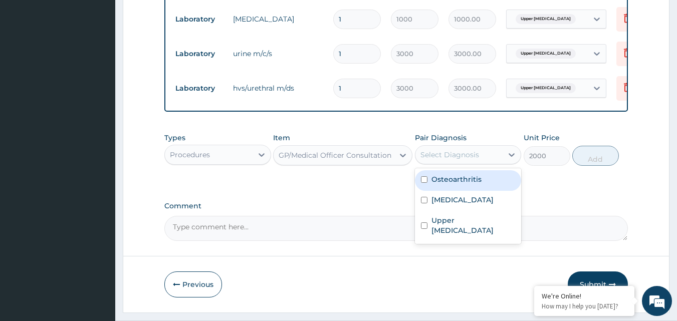
click at [494, 186] on div "Osteoarthritis" at bounding box center [468, 180] width 107 height 21
checkbox input "true"
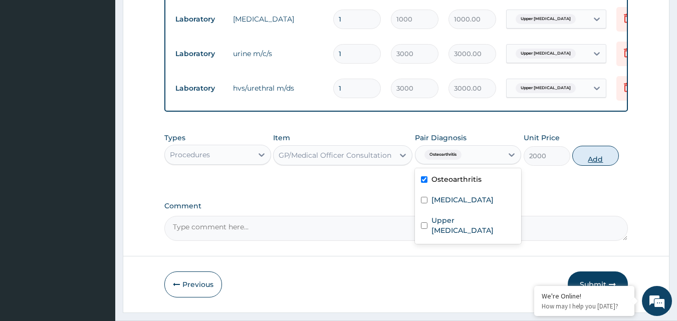
click at [596, 166] on button "Add" at bounding box center [596, 156] width 47 height 20
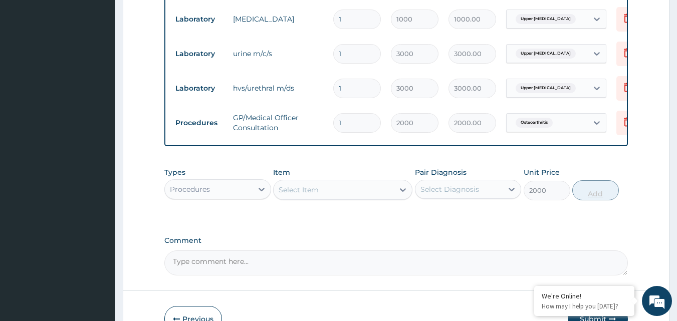
type input "0"
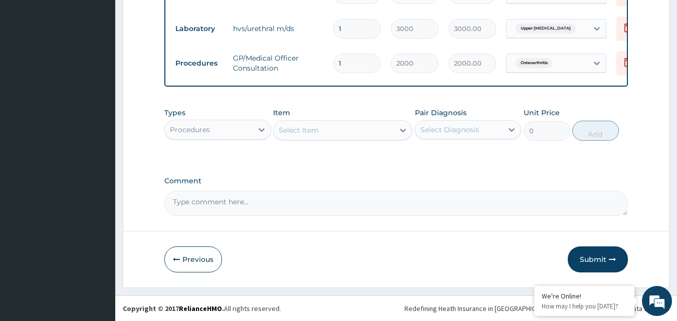
scroll to position [534, 0]
click at [611, 263] on button "Submit" at bounding box center [598, 260] width 60 height 26
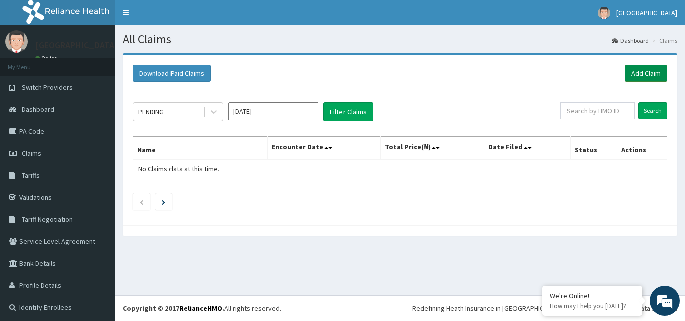
click at [637, 73] on link "Add Claim" at bounding box center [646, 73] width 43 height 17
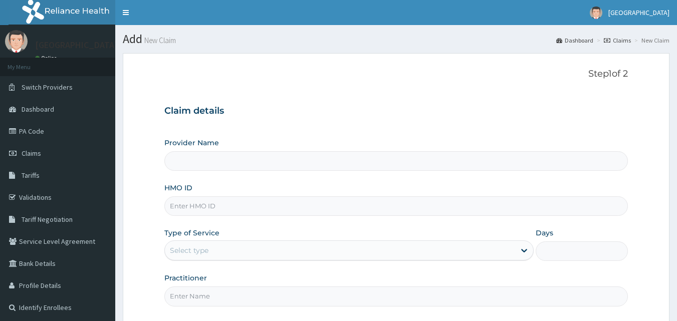
click at [267, 206] on input "HMO ID" at bounding box center [396, 207] width 464 height 20
type input "[GEOGRAPHIC_DATA]"
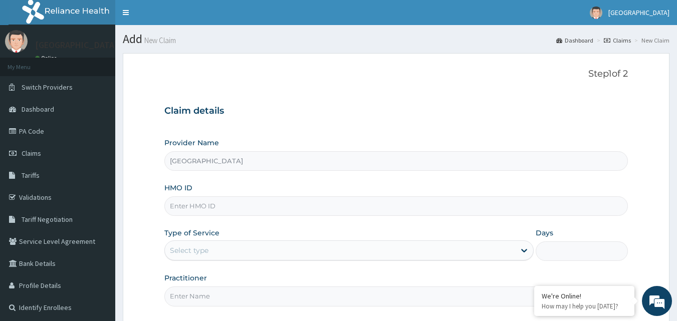
paste input "SFA/14884/A"
type input "SFA/14884/A"
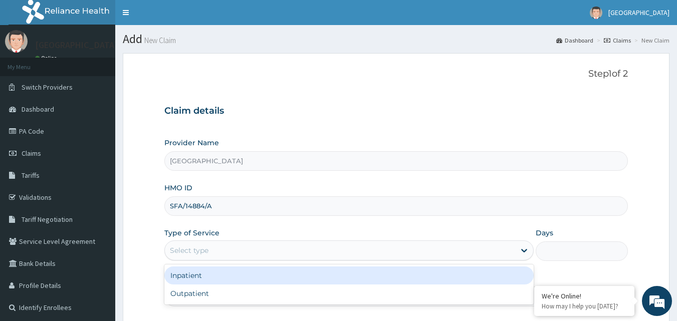
click at [274, 247] on div "Select type" at bounding box center [340, 251] width 350 height 16
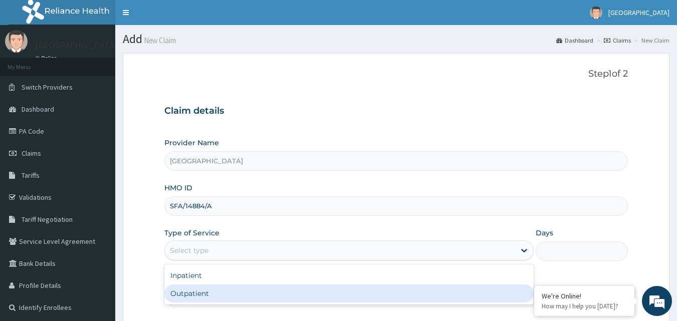
click at [262, 290] on div "Outpatient" at bounding box center [349, 294] width 370 height 18
type input "1"
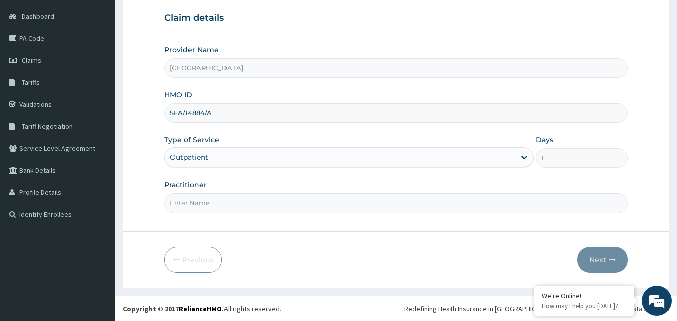
scroll to position [94, 0]
click at [392, 205] on input "Practitioner" at bounding box center [396, 203] width 464 height 20
type input "DR UCHAY"
click at [600, 259] on button "Next" at bounding box center [603, 260] width 51 height 26
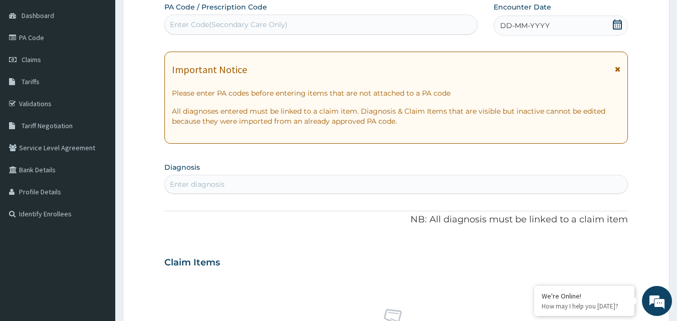
click at [347, 20] on div "Enter Code(Secondary Care Only)" at bounding box center [321, 25] width 313 height 16
type input "PA/C70E54"
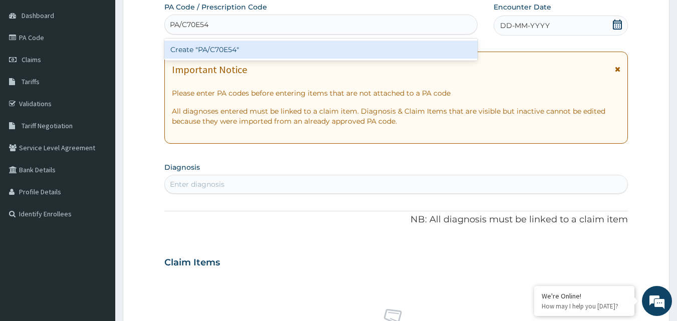
click at [323, 53] on div "Create "PA/C70E54"" at bounding box center [321, 50] width 314 height 18
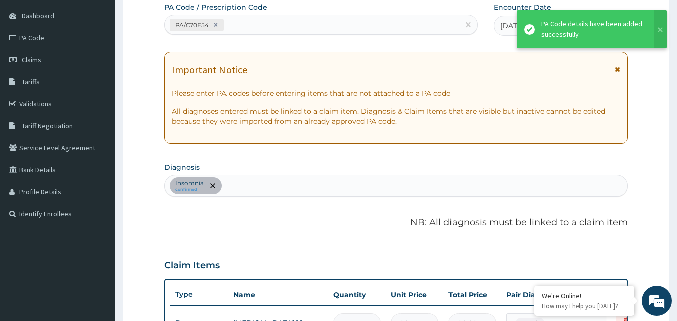
scroll to position [106, 0]
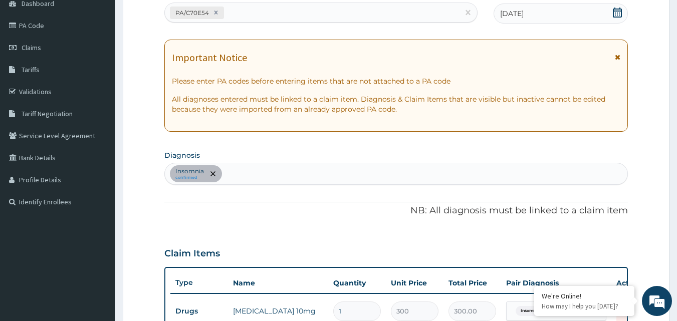
type input "0"
type input "0.00"
type input "0"
type input "0.00"
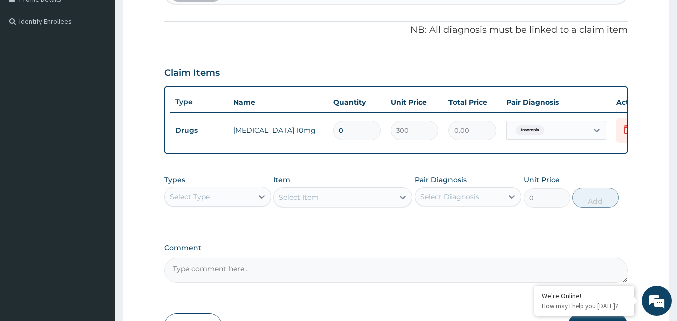
scroll to position [288, 0]
click at [360, 131] on input "number" at bounding box center [357, 130] width 48 height 20
type input "5"
type input "1500.00"
type input "5"
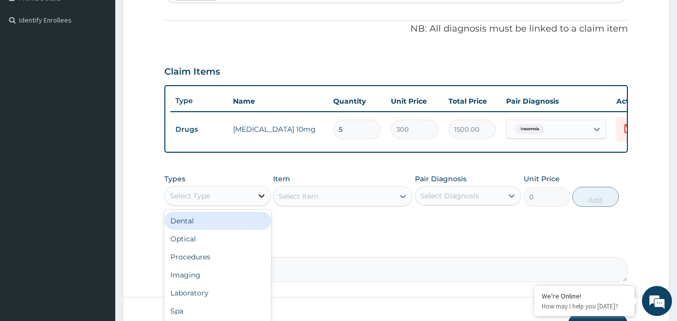
click at [255, 205] on div at bounding box center [262, 196] width 18 height 18
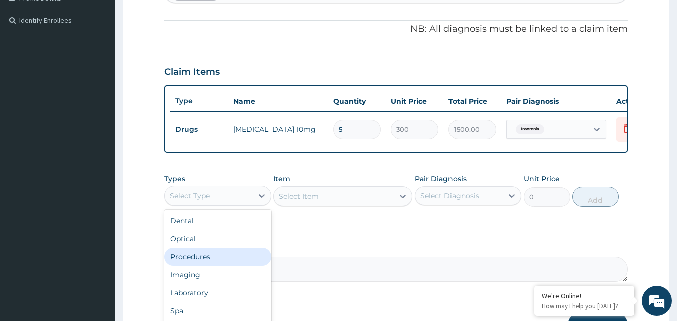
click at [233, 262] on div "Procedures" at bounding box center [217, 257] width 107 height 18
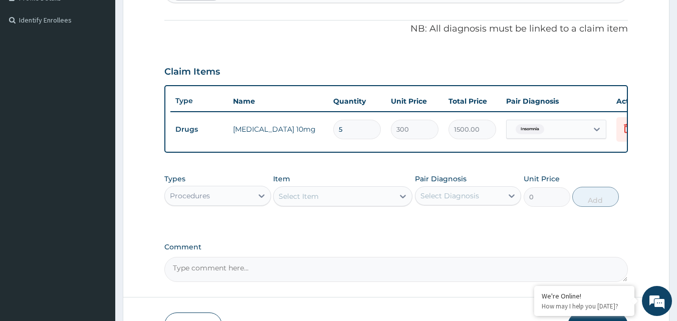
click at [384, 205] on div "Select Item" at bounding box center [334, 197] width 120 height 16
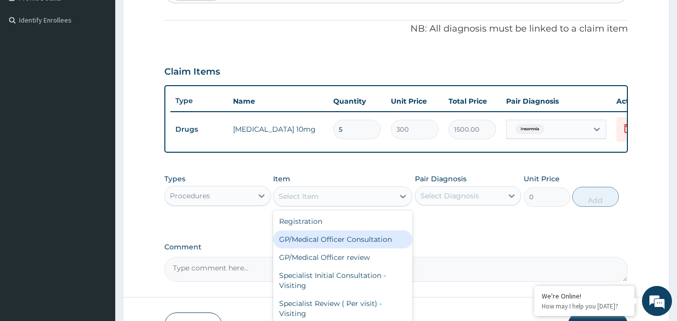
click at [364, 249] on div "GP/Medical Officer Consultation" at bounding box center [342, 240] width 139 height 18
type input "2000"
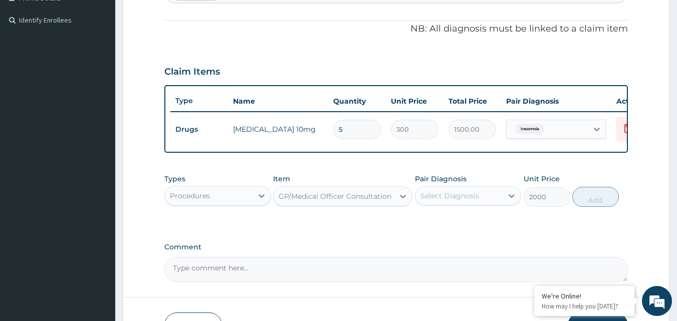
click at [488, 196] on div "Select Diagnosis" at bounding box center [460, 196] width 88 height 16
click at [467, 228] on div "Insomnia" at bounding box center [468, 222] width 107 height 21
checkbox input "true"
click at [587, 207] on button "Add" at bounding box center [596, 197] width 47 height 20
type input "0"
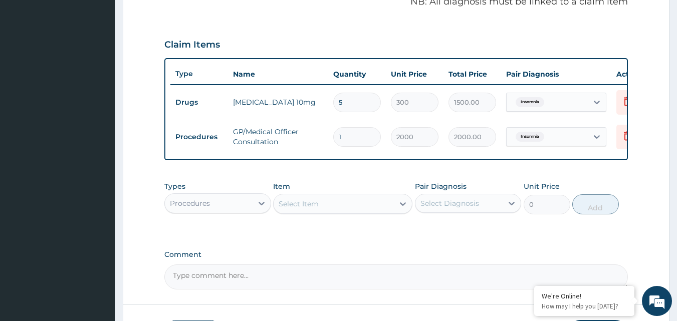
scroll to position [396, 0]
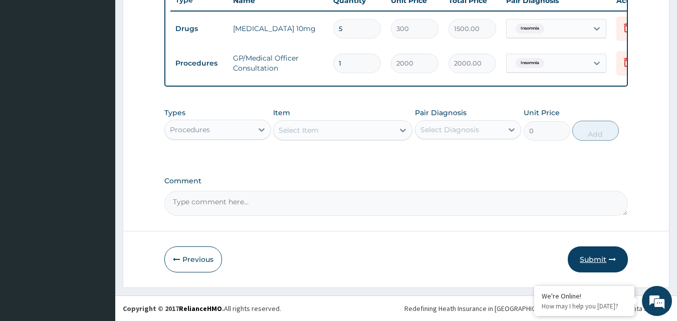
click at [599, 262] on button "Submit" at bounding box center [598, 260] width 60 height 26
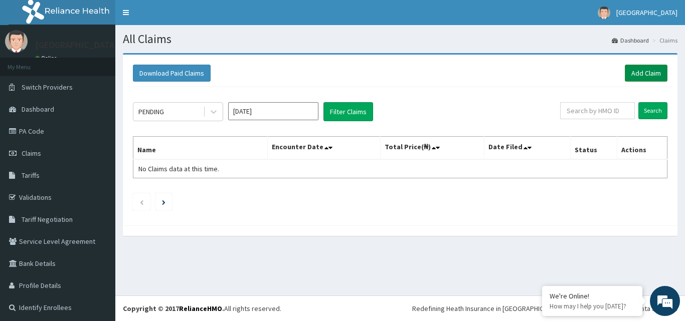
click at [632, 73] on link "Add Claim" at bounding box center [646, 73] width 43 height 17
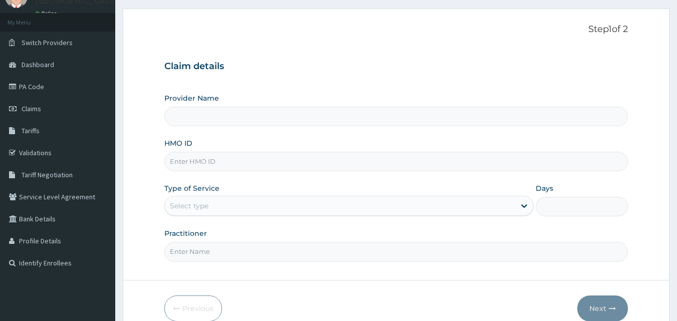
scroll to position [59, 0]
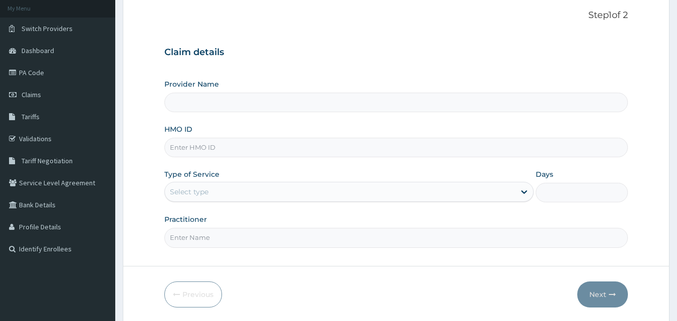
type input "[GEOGRAPHIC_DATA]"
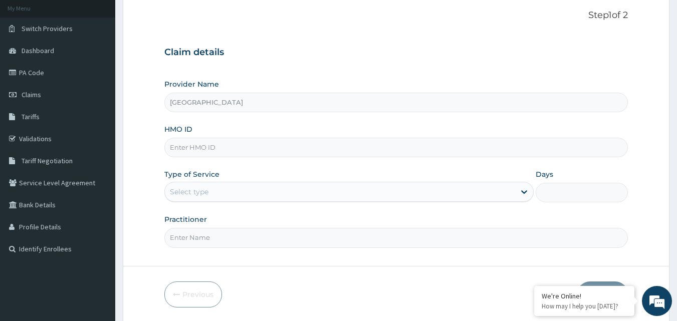
click at [255, 148] on input "HMO ID" at bounding box center [396, 148] width 464 height 20
paste input "SFA/14884/A"
type input "SFA/14884/A"
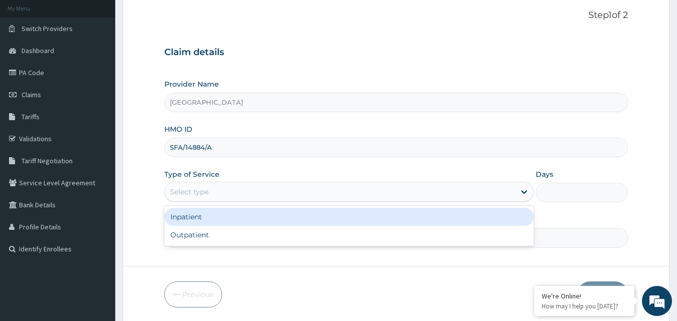
click at [279, 194] on div "Select type" at bounding box center [340, 192] width 350 height 16
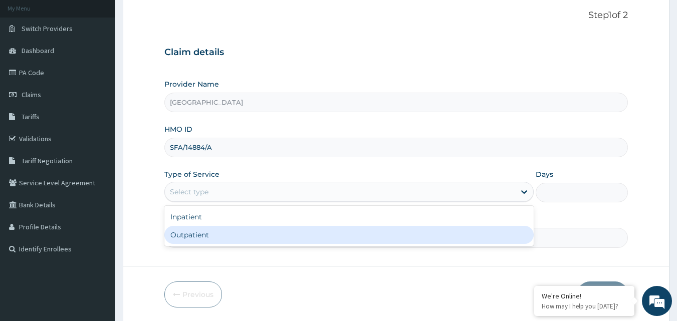
click at [193, 231] on div "Outpatient" at bounding box center [349, 235] width 370 height 18
type input "1"
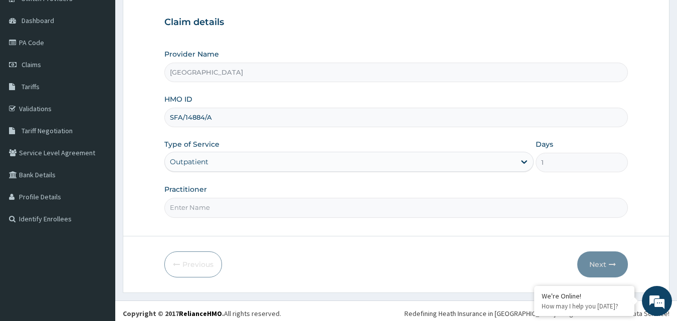
scroll to position [94, 0]
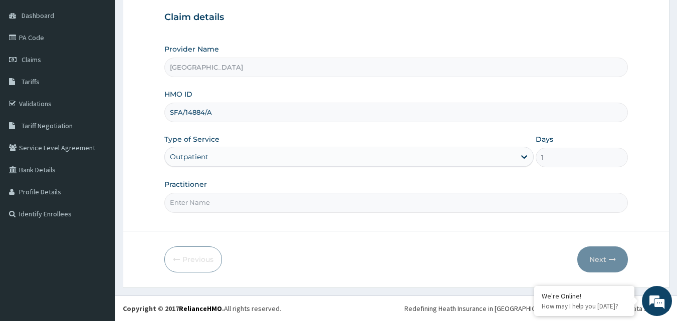
click at [368, 206] on input "Practitioner" at bounding box center [396, 203] width 464 height 20
type input "P"
click at [406, 201] on input "Practitioner" at bounding box center [396, 203] width 464 height 20
type input "DR OKAFOR"
click at [589, 256] on button "Next" at bounding box center [603, 260] width 51 height 26
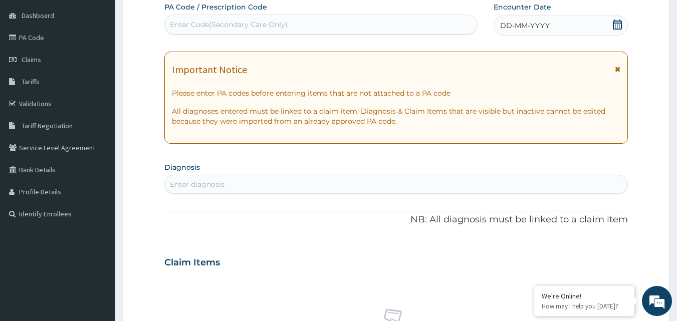
click at [301, 31] on div "Enter Code(Secondary Care Only)" at bounding box center [321, 25] width 313 height 16
type input "PA/666F1B"
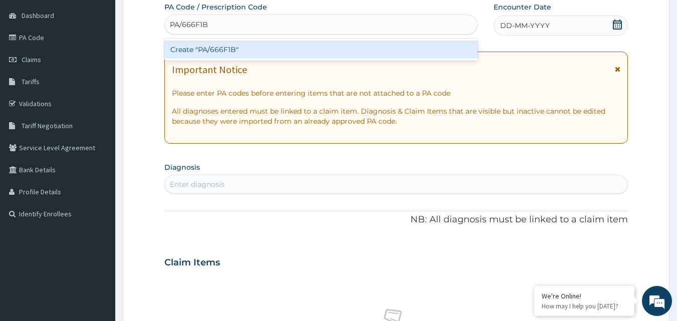
click at [262, 46] on div "Create "PA/666F1B"" at bounding box center [321, 50] width 314 height 18
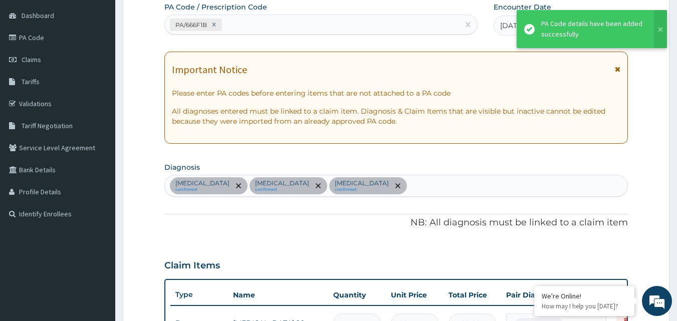
scroll to position [499, 0]
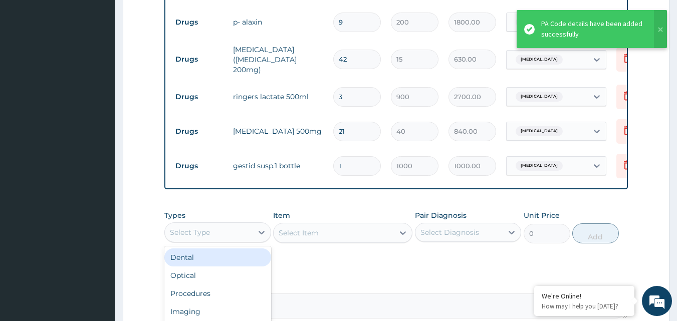
click at [246, 238] on div "Select Type" at bounding box center [209, 233] width 88 height 16
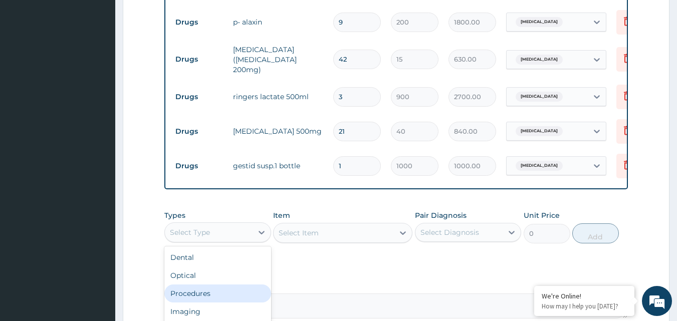
click at [220, 289] on div "Procedures" at bounding box center [217, 294] width 107 height 18
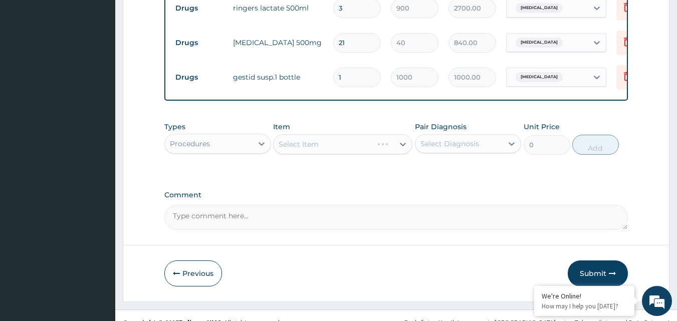
scroll to position [591, 0]
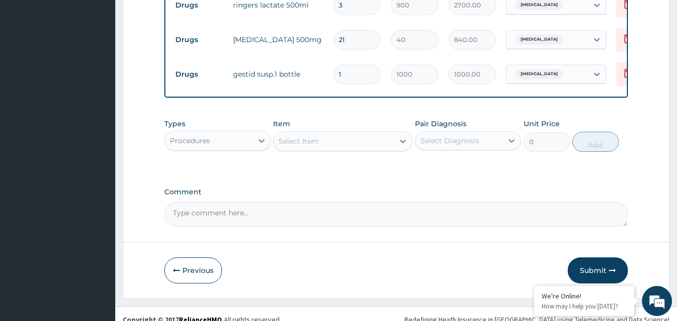
click at [391, 142] on div "Select Item" at bounding box center [334, 141] width 120 height 16
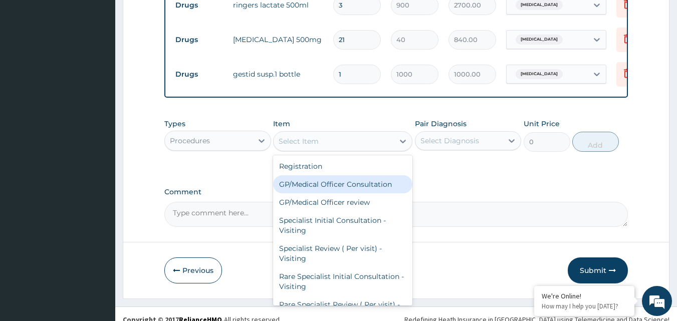
click at [369, 187] on div "GP/Medical Officer Consultation" at bounding box center [342, 184] width 139 height 18
type input "2000"
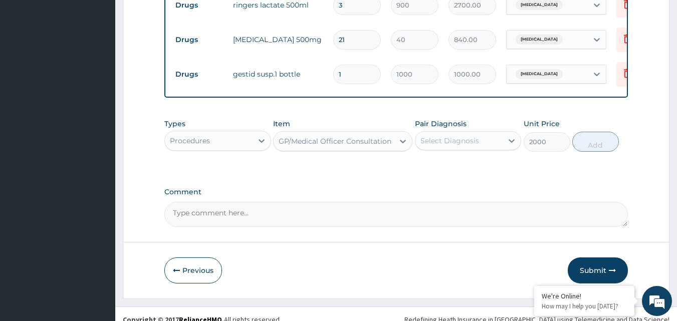
click at [470, 146] on div "Select Diagnosis" at bounding box center [450, 141] width 59 height 10
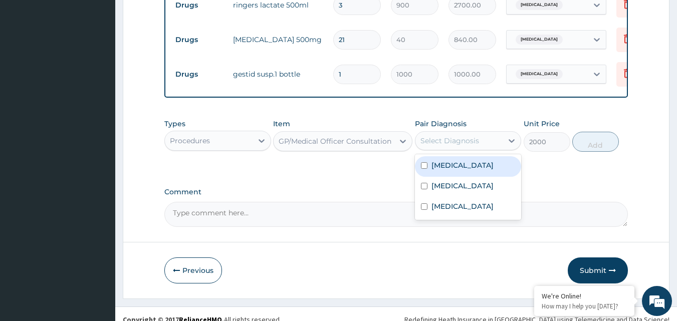
click at [457, 170] on label "Peptic ulcer" at bounding box center [463, 165] width 62 height 10
checkbox input "true"
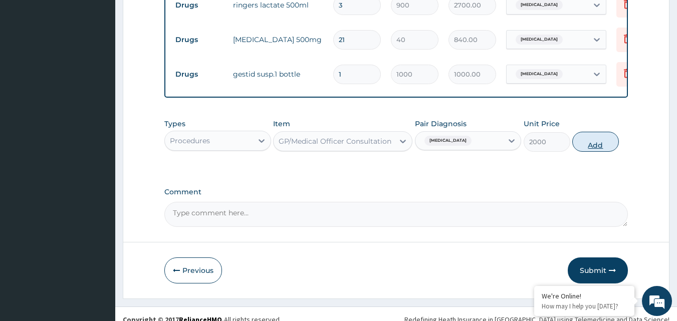
click at [599, 149] on button "Add" at bounding box center [596, 142] width 47 height 20
type input "0"
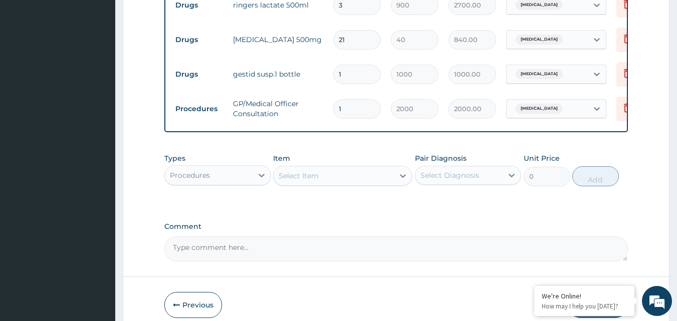
scroll to position [638, 0]
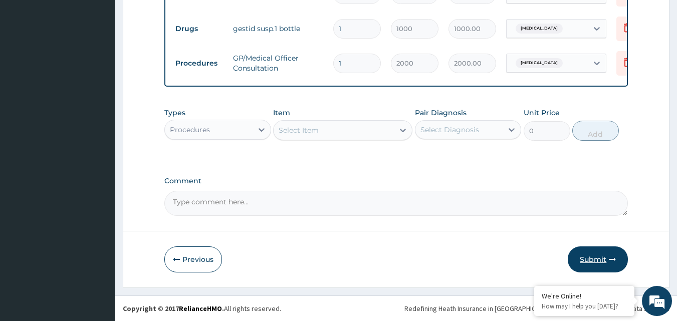
click at [603, 261] on button "Submit" at bounding box center [598, 260] width 60 height 26
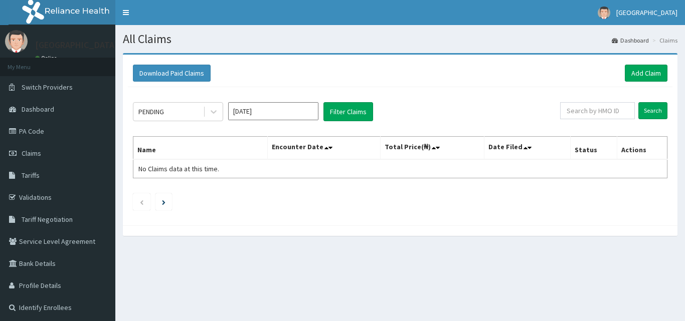
click at [603, 261] on div "All Claims Dashboard Claims Download Paid Claims Add Claim × Note you can only …" at bounding box center [400, 185] width 570 height 321
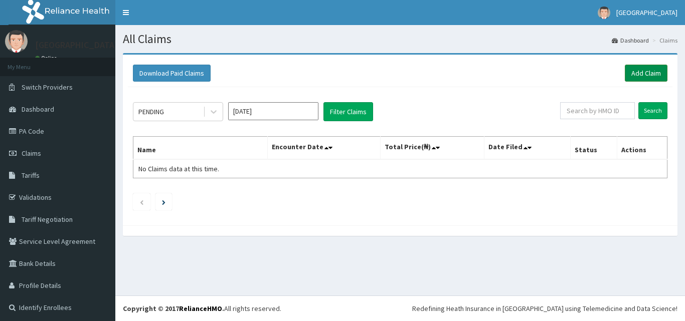
click at [629, 76] on link "Add Claim" at bounding box center [646, 73] width 43 height 17
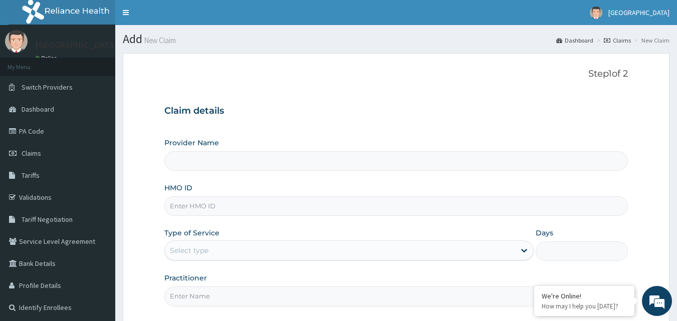
type input "[GEOGRAPHIC_DATA]"
click at [206, 201] on input "HMO ID" at bounding box center [396, 207] width 464 height 20
paste input "bri/10082/a"
type input "bri/10082/a"
click at [218, 238] on label "Type of Service" at bounding box center [191, 233] width 55 height 10
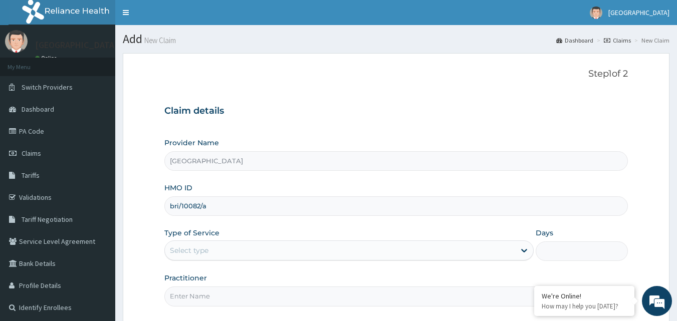
click at [218, 245] on div "Select type" at bounding box center [340, 251] width 350 height 16
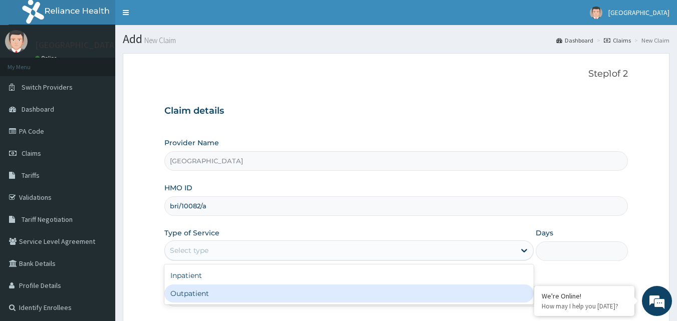
click at [211, 296] on div "Outpatient" at bounding box center [349, 294] width 370 height 18
type input "1"
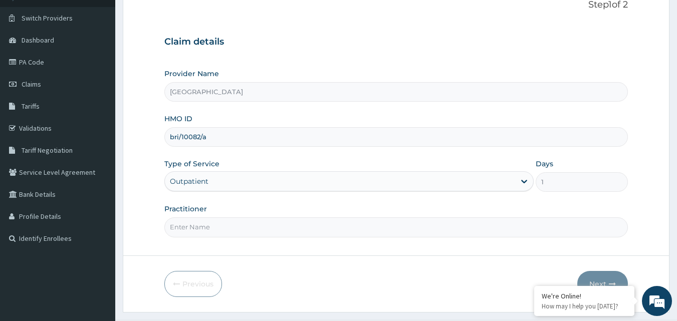
scroll to position [94, 0]
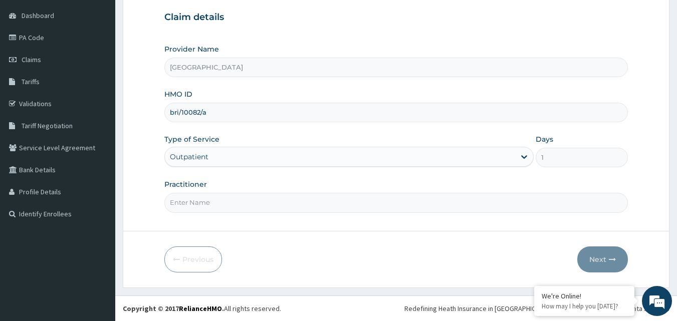
click at [296, 205] on input "Practitioner" at bounding box center [396, 203] width 464 height 20
type input "DR UCHAY"
click at [605, 257] on button "Next" at bounding box center [603, 260] width 51 height 26
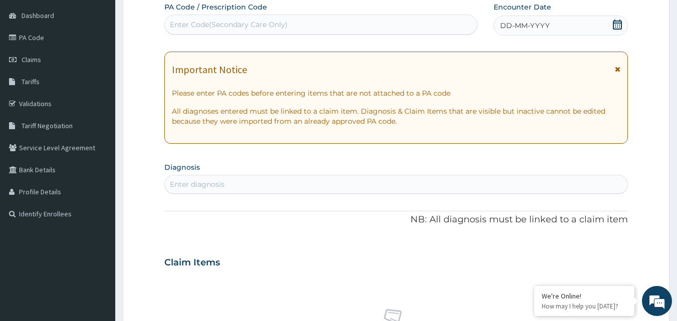
click at [241, 19] on div "Enter Code(Secondary Care Only)" at bounding box center [321, 25] width 313 height 16
type input "PA/9D2594"
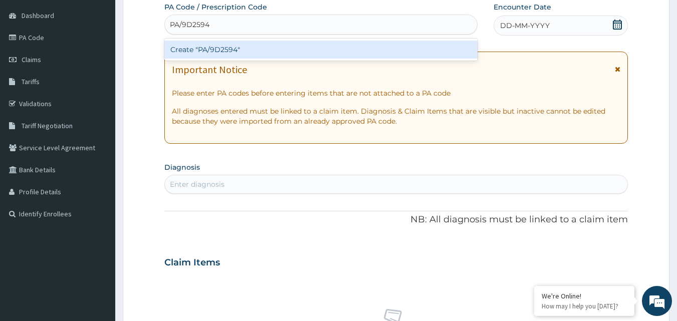
click at [231, 43] on div "Create "PA/9D2594"" at bounding box center [321, 50] width 314 height 18
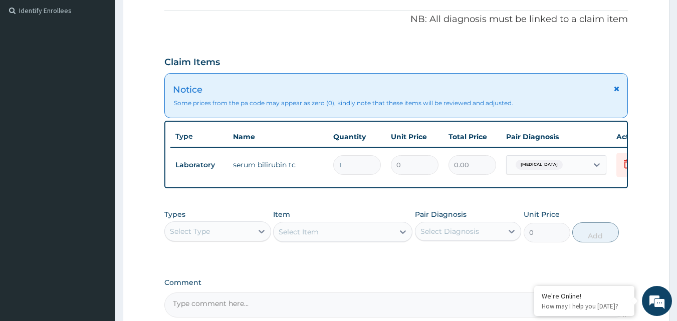
scroll to position [302, 0]
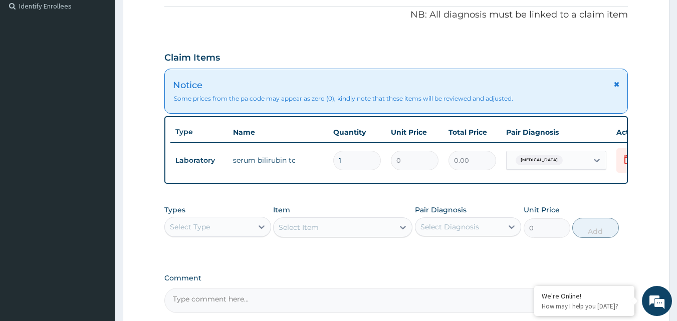
click at [368, 166] on input "1" at bounding box center [357, 161] width 48 height 20
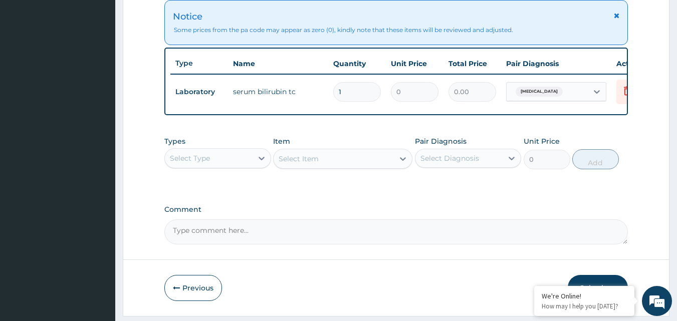
scroll to position [407, 0]
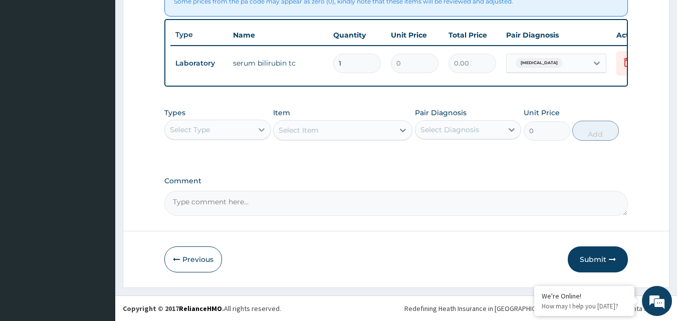
click at [263, 128] on icon at bounding box center [262, 130] width 10 height 10
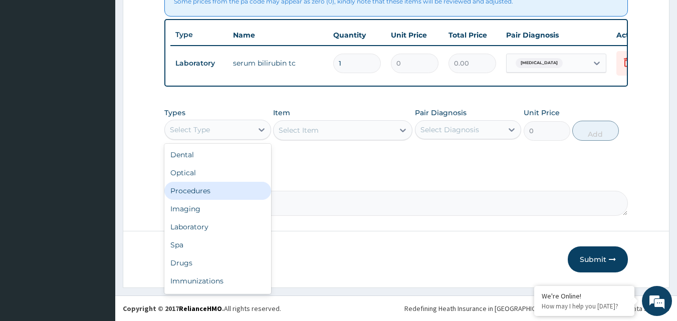
click at [211, 191] on div "Procedures" at bounding box center [217, 191] width 107 height 18
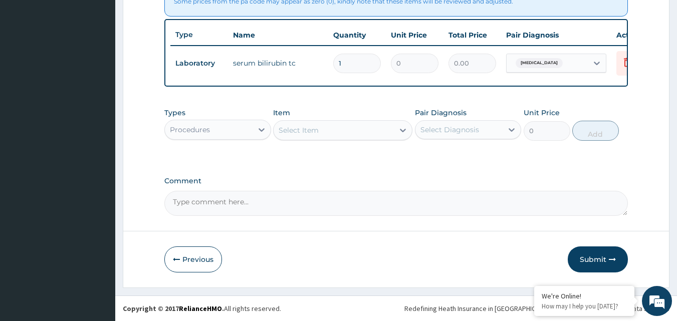
click at [463, 160] on div "Types Procedures Item Select Item Pair Diagnosis Select Diagnosis Unit Price 0 …" at bounding box center [396, 132] width 464 height 58
click at [398, 133] on icon at bounding box center [403, 130] width 10 height 10
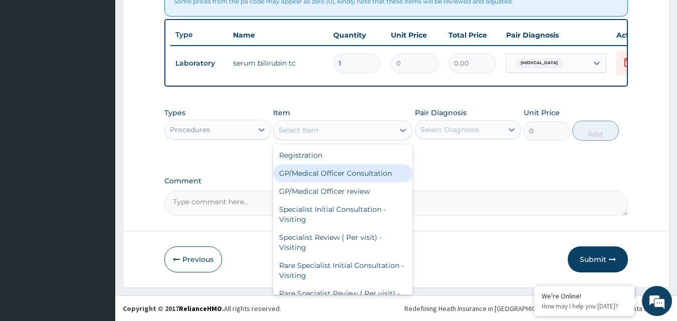
click at [378, 173] on div "GP/Medical Officer Consultation" at bounding box center [342, 173] width 139 height 18
type input "2000"
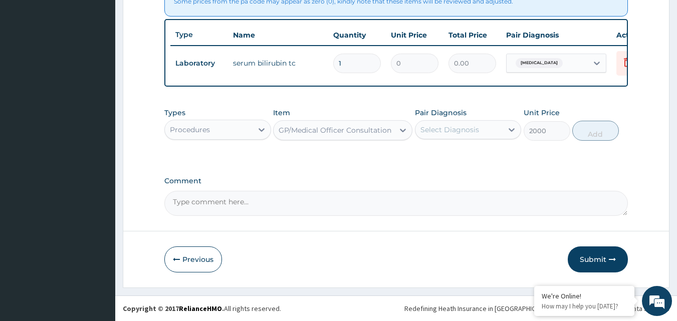
click at [476, 131] on div "Select Diagnosis" at bounding box center [450, 130] width 59 height 10
click at [470, 151] on div "Jaundice" at bounding box center [468, 155] width 107 height 21
checkbox input "true"
click at [596, 133] on button "Add" at bounding box center [596, 131] width 47 height 20
type input "0"
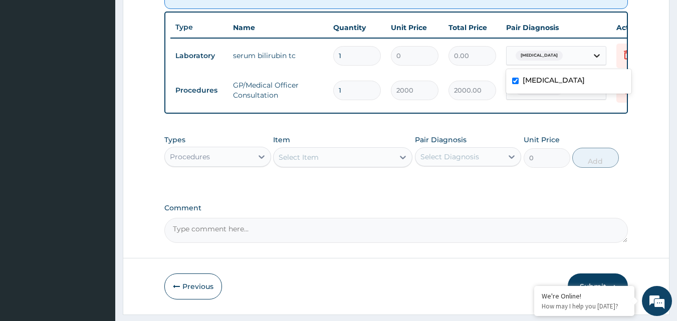
click at [594, 54] on icon at bounding box center [597, 56] width 10 height 10
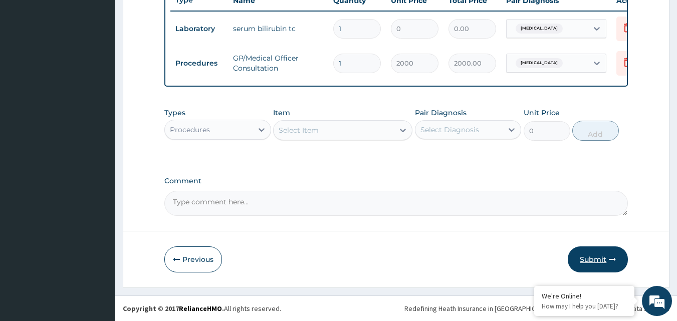
click at [599, 256] on button "Submit" at bounding box center [598, 260] width 60 height 26
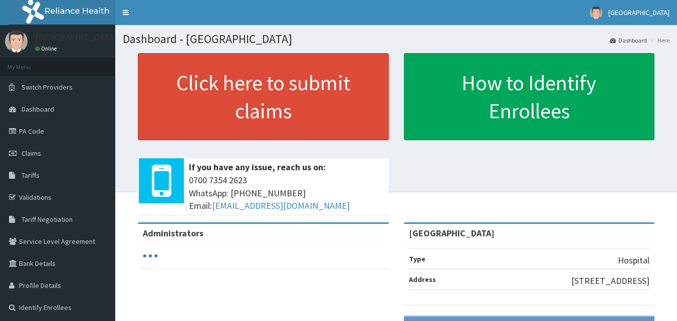
click at [50, 177] on link "Tariffs" at bounding box center [57, 175] width 115 height 22
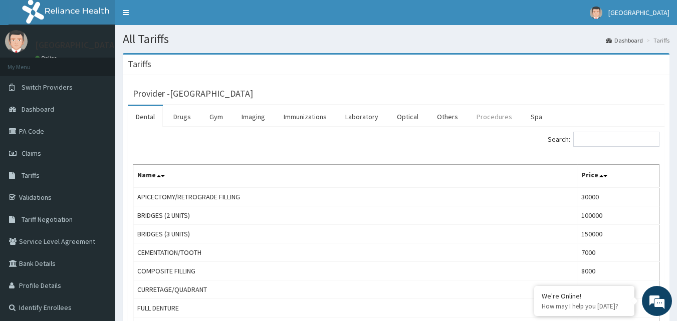
click at [482, 120] on link "Procedures" at bounding box center [495, 116] width 52 height 21
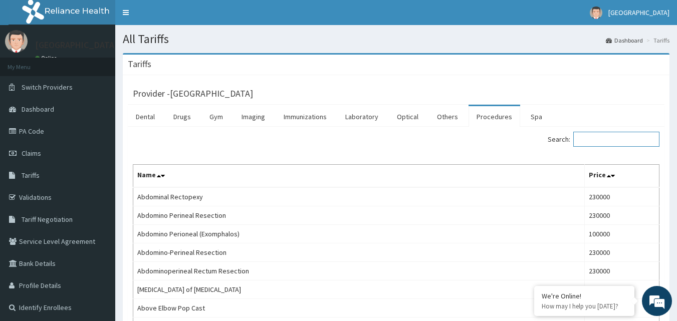
click at [616, 141] on input "Search:" at bounding box center [617, 139] width 86 height 15
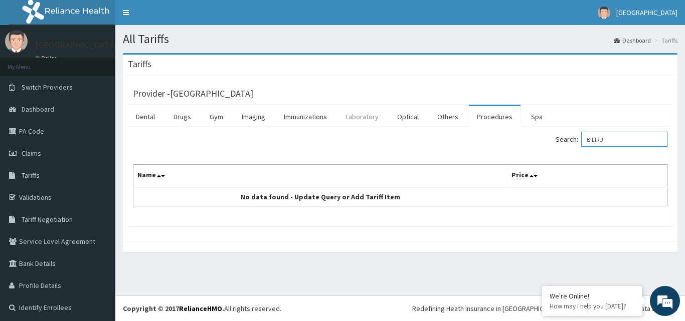
type input "BILIRU"
click at [360, 120] on link "Laboratory" at bounding box center [361, 116] width 49 height 21
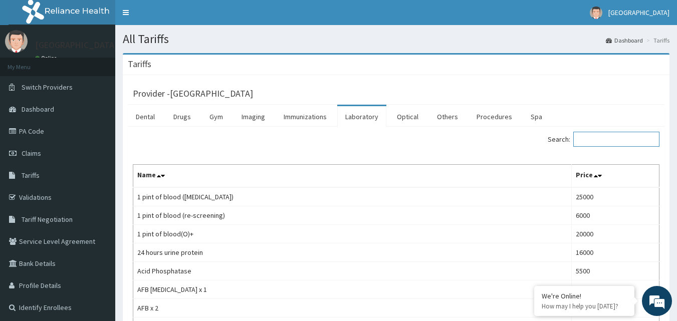
click at [598, 139] on input "Search:" at bounding box center [617, 139] width 86 height 15
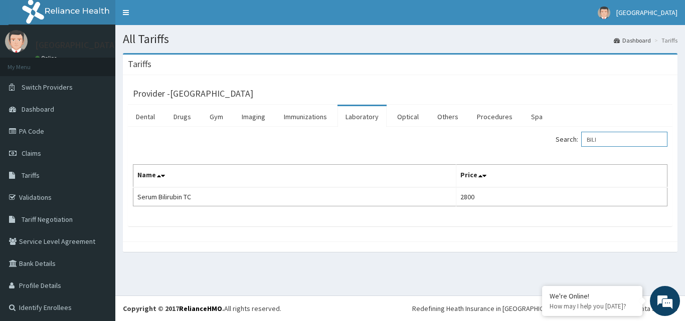
type input "BILI"
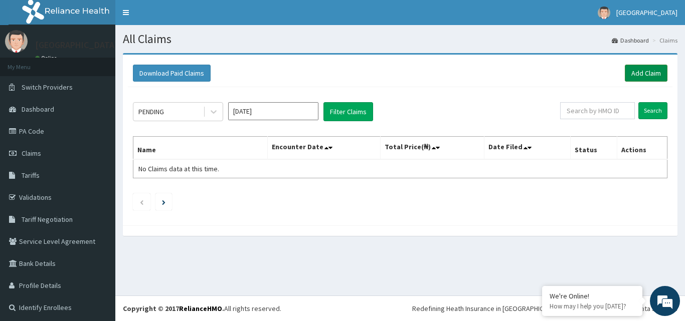
click at [643, 69] on link "Add Claim" at bounding box center [646, 73] width 43 height 17
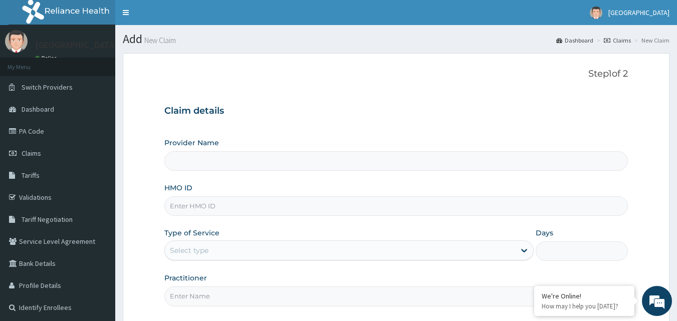
type input "[GEOGRAPHIC_DATA]"
click at [252, 211] on input "HMO ID" at bounding box center [396, 207] width 464 height 20
paste input "SFA/11716/A"
type input "SFA/11716/A"
click at [482, 249] on div "Select type" at bounding box center [340, 251] width 350 height 16
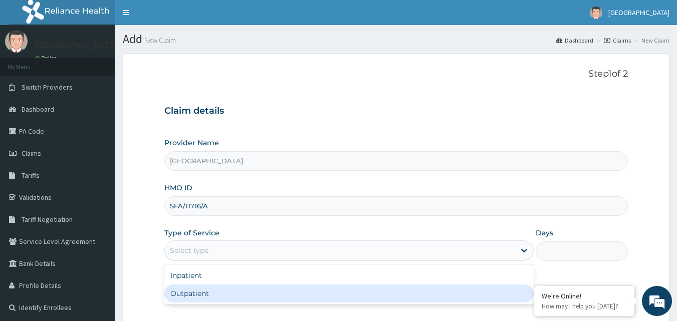
click at [345, 291] on div "Outpatient" at bounding box center [349, 294] width 370 height 18
type input "1"
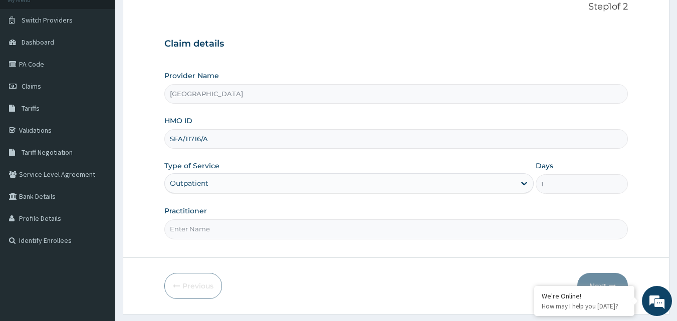
scroll to position [79, 0]
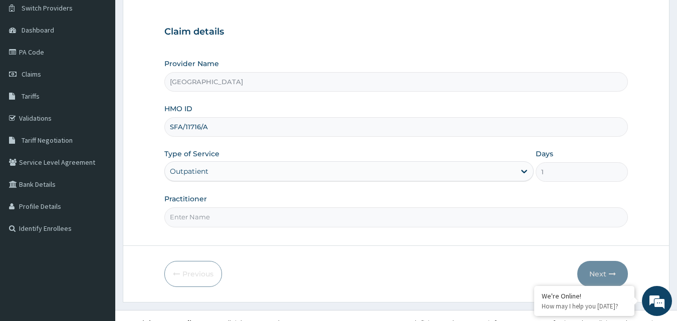
click at [372, 214] on input "Practitioner" at bounding box center [396, 218] width 464 height 20
type input "[PERSON_NAME]"
click at [612, 273] on icon "button" at bounding box center [612, 274] width 7 height 7
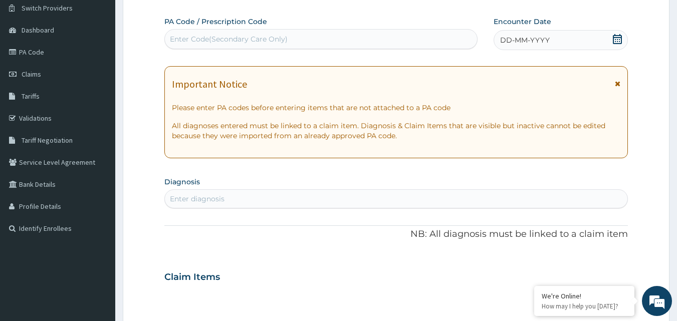
click at [310, 38] on div "Enter Code(Secondary Care Only)" at bounding box center [321, 39] width 313 height 16
type input "PA/8A5000"
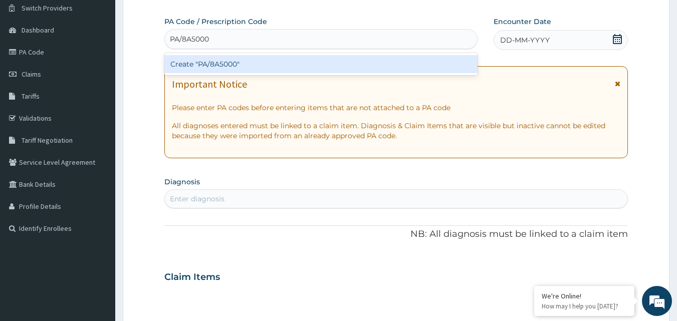
click at [290, 67] on div "Create "PA/8A5000"" at bounding box center [321, 64] width 314 height 18
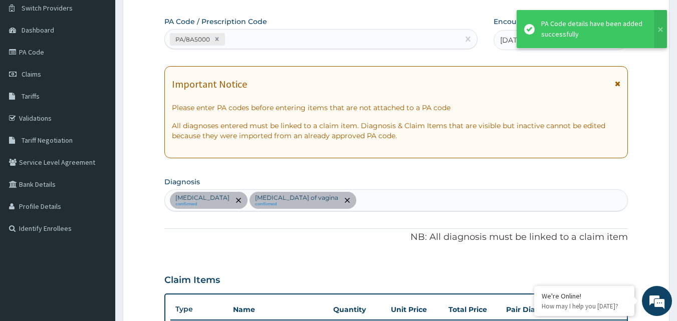
scroll to position [326, 0]
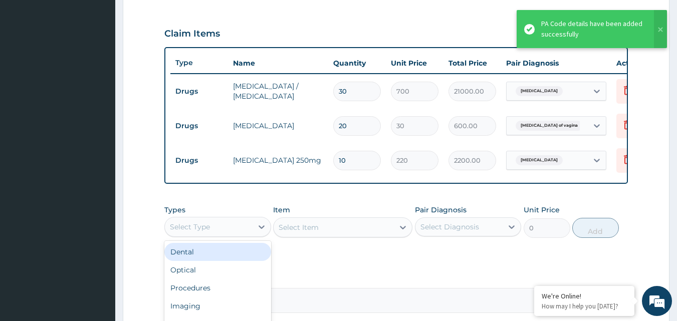
click at [250, 235] on div "Select Type" at bounding box center [209, 227] width 88 height 16
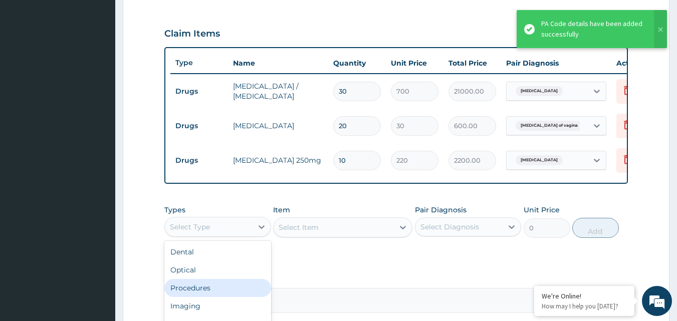
click at [206, 290] on div "Procedures" at bounding box center [217, 288] width 107 height 18
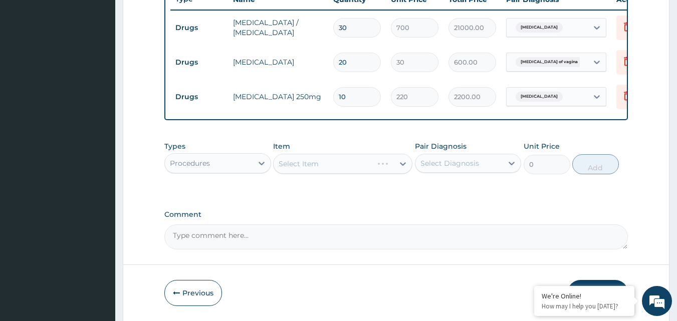
scroll to position [401, 0]
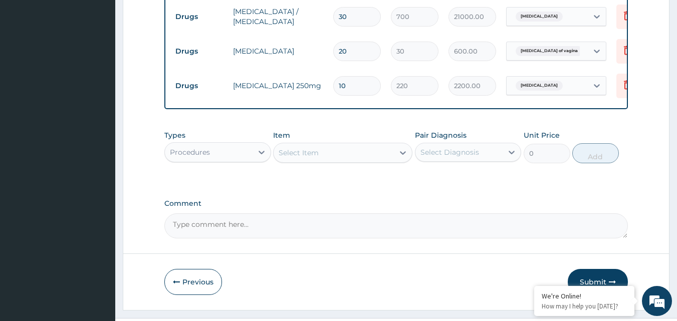
click at [383, 161] on div "Select Item" at bounding box center [334, 153] width 120 height 16
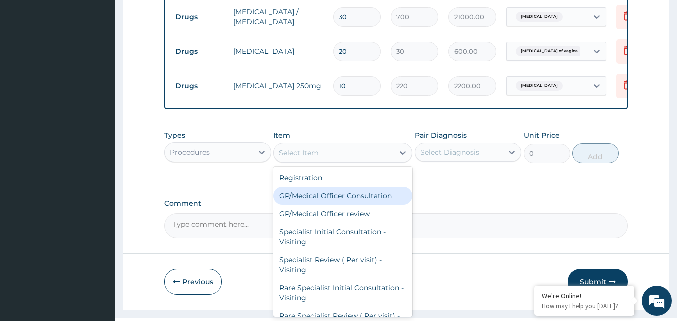
click at [357, 202] on div "GP/Medical Officer Consultation" at bounding box center [342, 196] width 139 height 18
type input "2000"
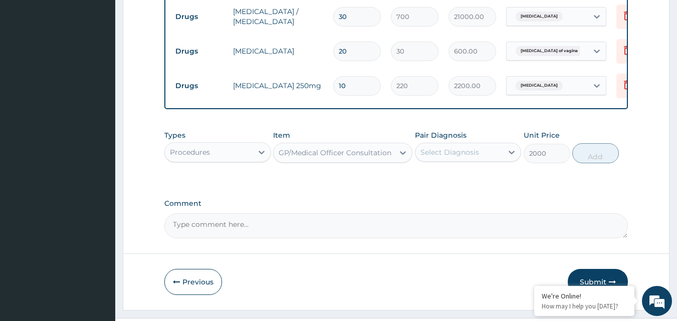
click at [497, 157] on div "Select Diagnosis" at bounding box center [460, 152] width 88 height 16
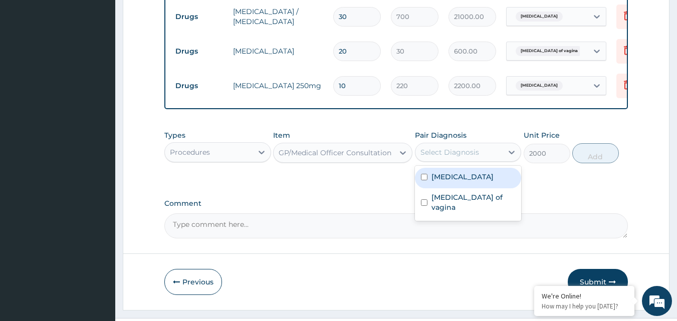
click at [480, 180] on label "Bacterial vaginosis" at bounding box center [463, 177] width 62 height 10
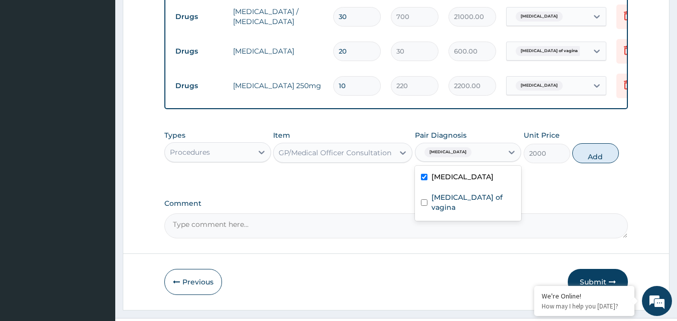
checkbox input "true"
click at [602, 163] on button "Add" at bounding box center [596, 153] width 47 height 20
type input "0"
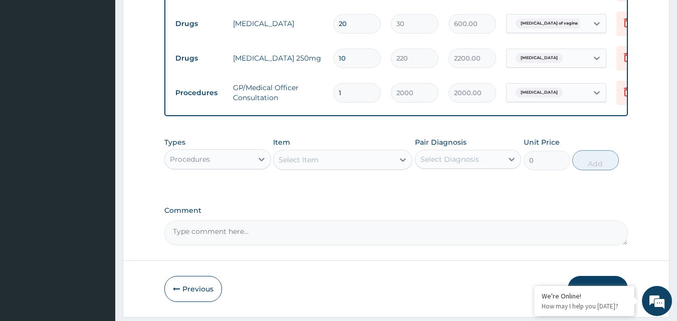
scroll to position [465, 0]
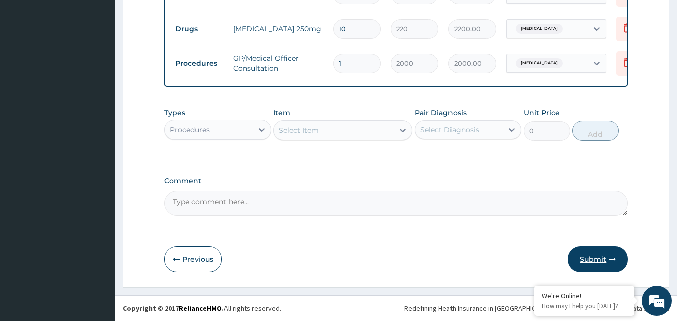
click at [602, 257] on button "Submit" at bounding box center [598, 260] width 60 height 26
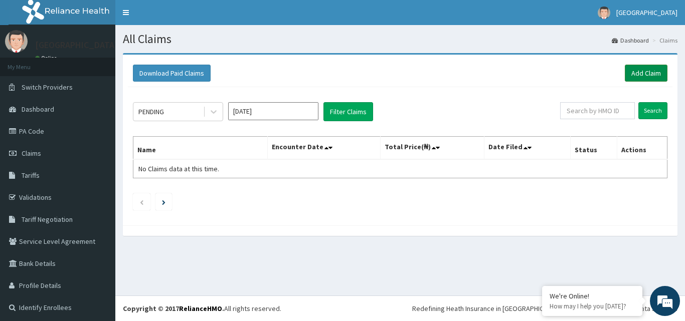
click at [637, 75] on link "Add Claim" at bounding box center [646, 73] width 43 height 17
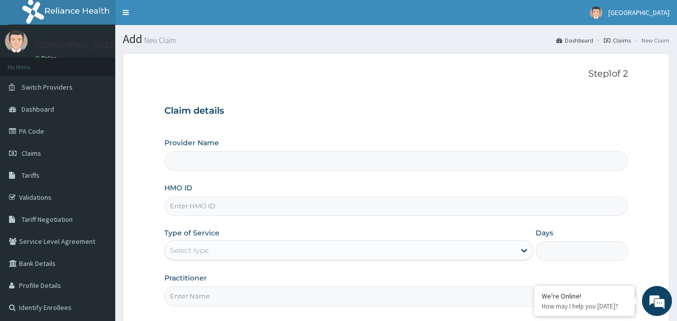
type input "[GEOGRAPHIC_DATA]"
click at [200, 211] on input "HMO ID" at bounding box center [396, 207] width 464 height 20
paste input "SFA/10672/A"
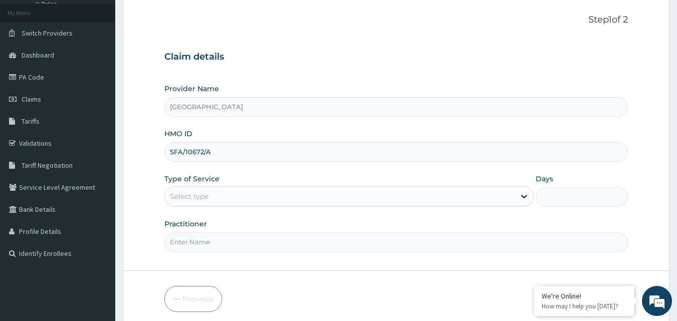
scroll to position [60, 0]
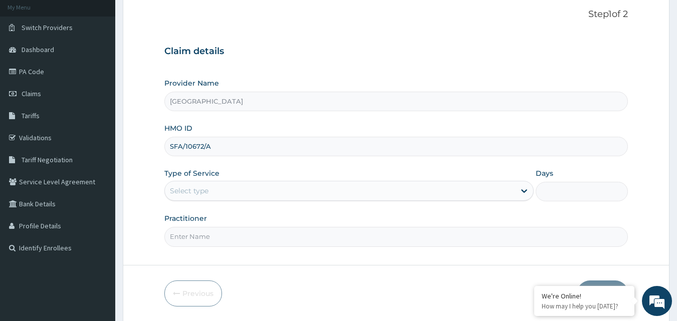
type input "SFA/10672/A"
click at [513, 194] on div "Select type" at bounding box center [340, 191] width 350 height 16
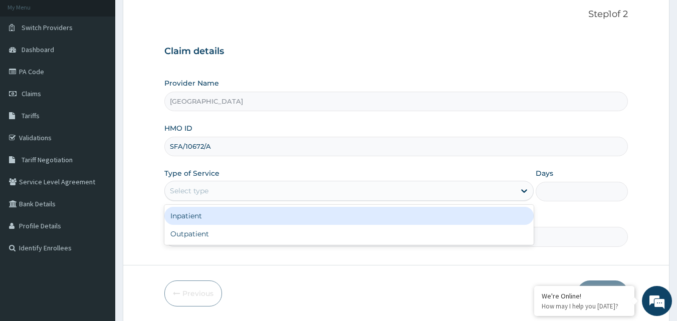
scroll to position [0, 0]
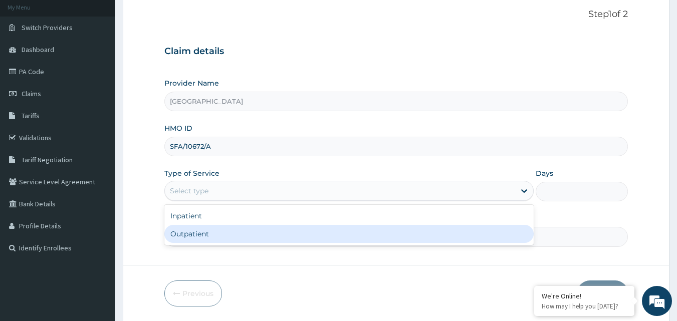
click at [420, 227] on div "Outpatient" at bounding box center [349, 234] width 370 height 18
type input "1"
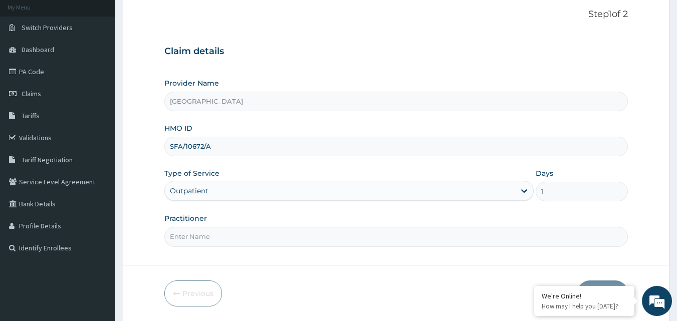
click at [416, 233] on input "Practitioner" at bounding box center [396, 237] width 464 height 20
type input "[PERSON_NAME]"
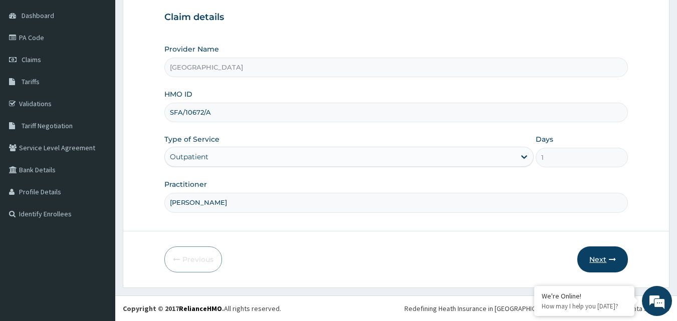
click at [604, 259] on button "Next" at bounding box center [603, 260] width 51 height 26
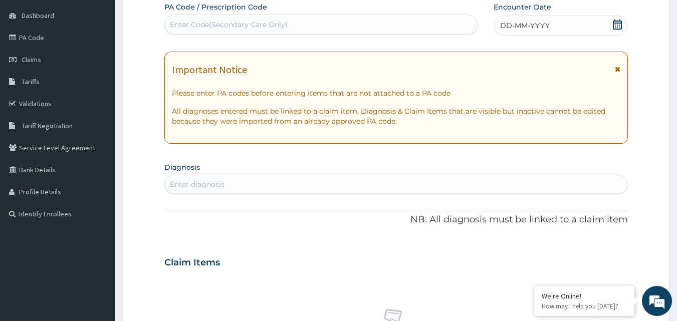
click at [344, 26] on div "Enter Code(Secondary Care Only)" at bounding box center [321, 25] width 313 height 16
type input "PA/B429DA"
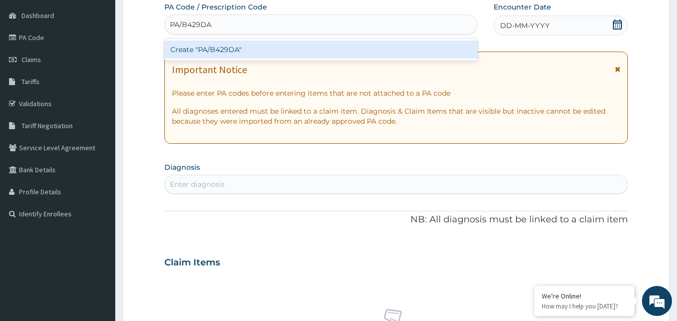
click at [312, 53] on div "Create "PA/B429DA"" at bounding box center [321, 50] width 314 height 18
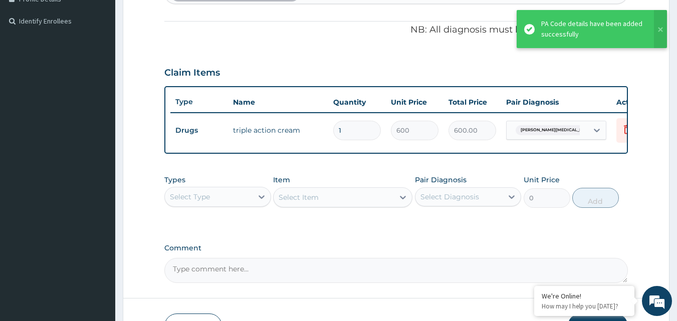
scroll to position [289, 0]
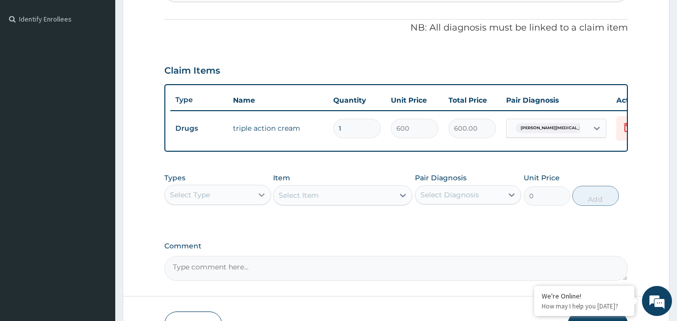
click at [258, 200] on icon at bounding box center [262, 195] width 10 height 10
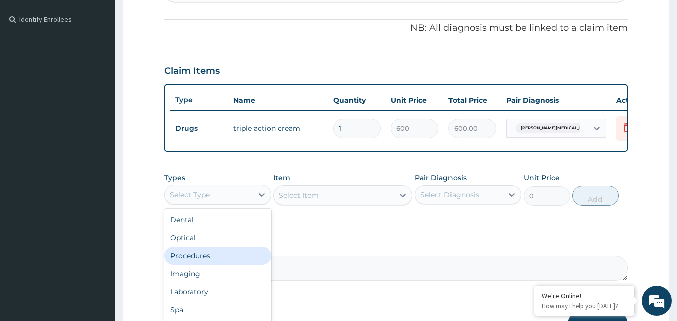
click at [198, 264] on div "Procedures" at bounding box center [217, 256] width 107 height 18
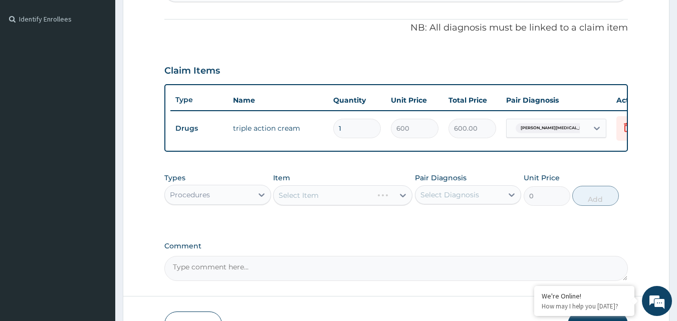
click at [289, 219] on div "Types option Procedures, selected. Select is focused ,type to refine list, pres…" at bounding box center [396, 197] width 464 height 58
click at [289, 219] on div "Types Procedures Item Select Item Pair Diagnosis Select Diagnosis Unit Price 0 …" at bounding box center [396, 197] width 464 height 58
click at [347, 234] on div "PA Code / Prescription Code PA/B429DA Encounter Date 17-09-2025 Important Notic…" at bounding box center [396, 44] width 464 height 474
click at [390, 203] on div "Select Item" at bounding box center [334, 196] width 120 height 16
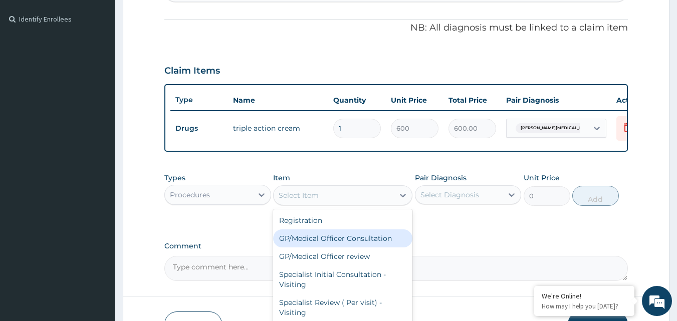
click at [367, 244] on div "GP/Medical Officer Consultation" at bounding box center [342, 239] width 139 height 18
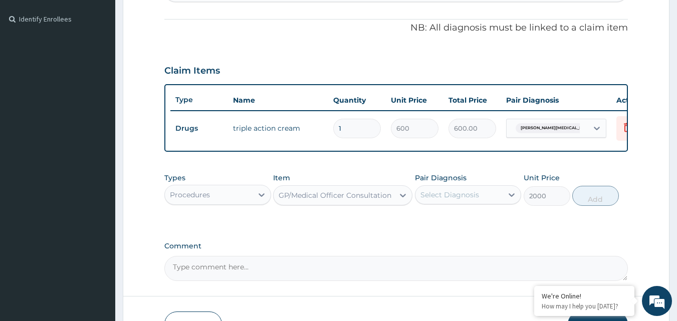
type input "2000"
click at [491, 201] on div "Select Diagnosis" at bounding box center [460, 195] width 88 height 16
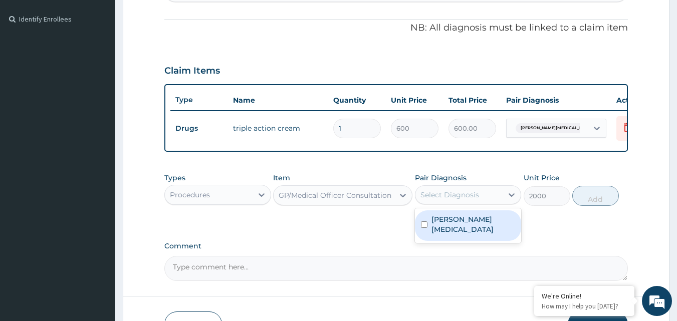
click at [472, 224] on label "Baker's itch" at bounding box center [474, 225] width 84 height 20
checkbox input "true"
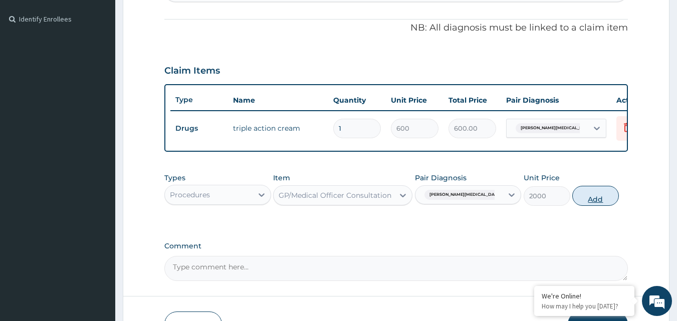
click at [594, 204] on button "Add" at bounding box center [596, 196] width 47 height 20
type input "0"
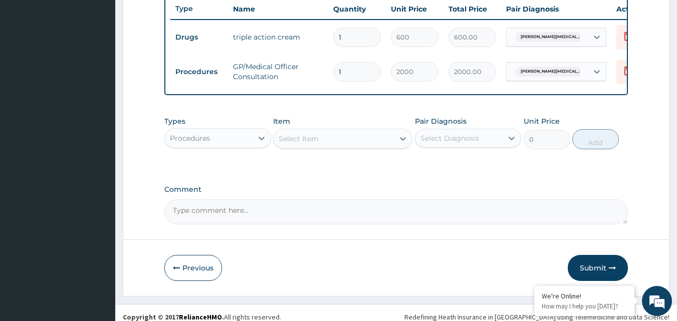
scroll to position [396, 0]
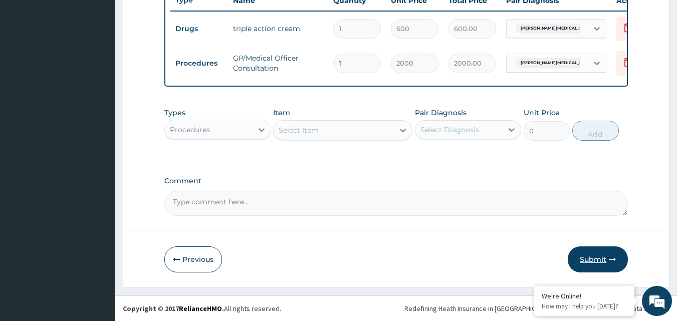
click at [604, 255] on button "Submit" at bounding box center [598, 260] width 60 height 26
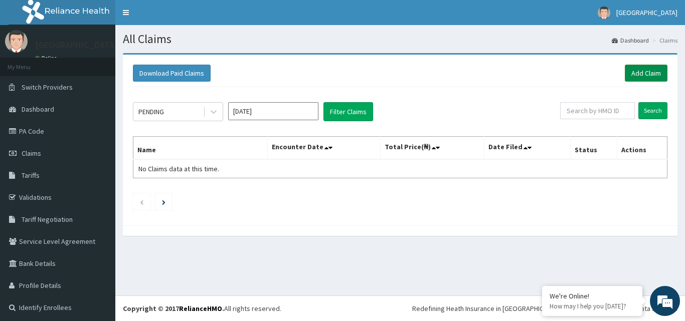
click at [629, 73] on link "Add Claim" at bounding box center [646, 73] width 43 height 17
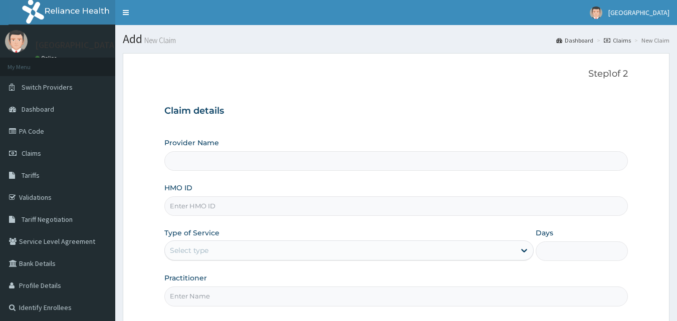
type input "[GEOGRAPHIC_DATA]"
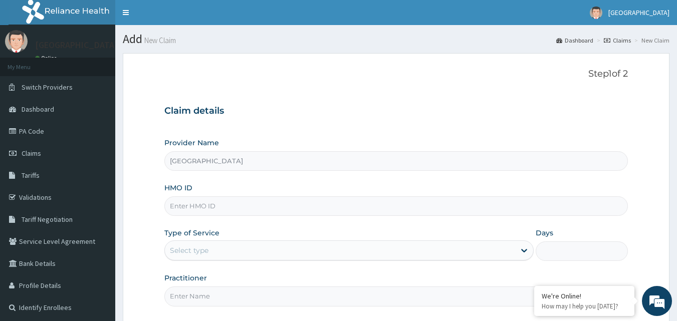
click at [295, 210] on input "HMO ID" at bounding box center [396, 207] width 464 height 20
paste input "SFA/11101/A"
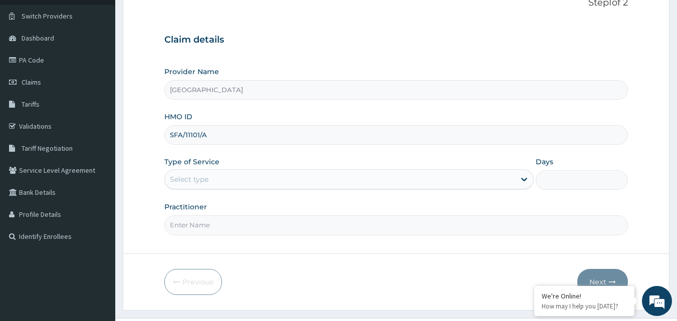
scroll to position [94, 0]
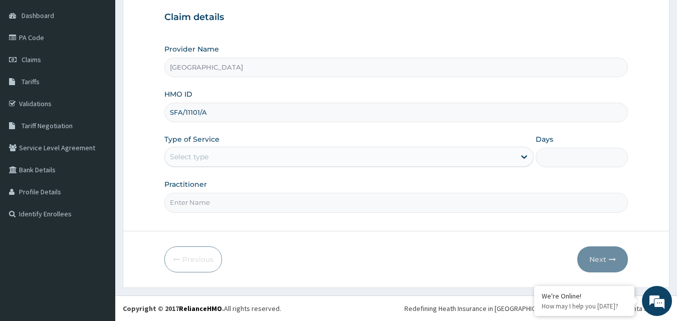
type input "SFA/11101/A"
click at [494, 160] on div "Select type" at bounding box center [340, 157] width 350 height 16
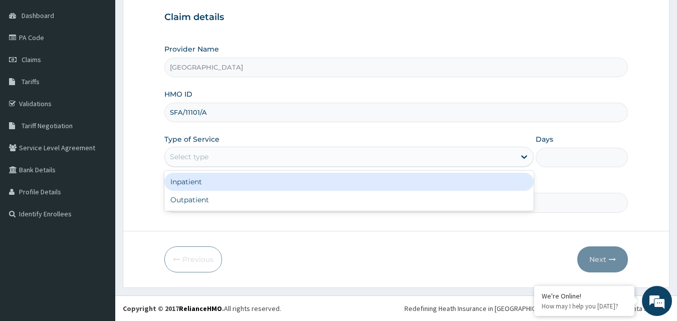
click at [403, 190] on div "Inpatient" at bounding box center [349, 182] width 370 height 18
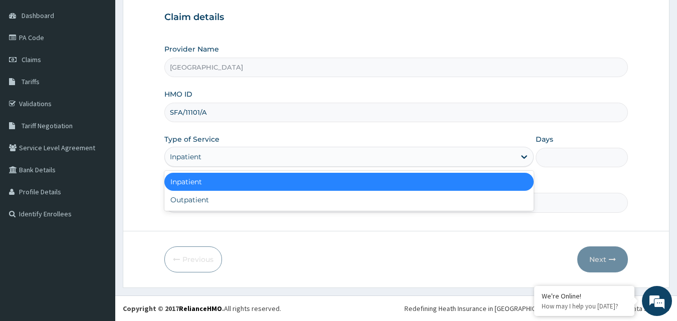
click at [434, 159] on div "Inpatient" at bounding box center [340, 157] width 350 height 16
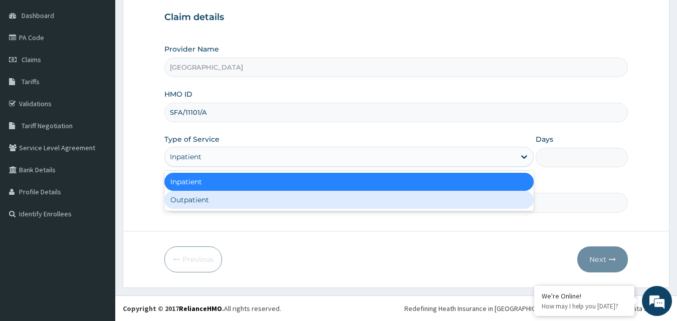
click at [379, 203] on div "Outpatient" at bounding box center [349, 200] width 370 height 18
type input "1"
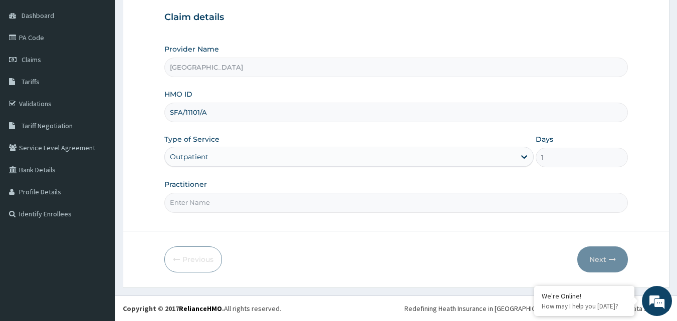
click at [354, 206] on input "Practitioner" at bounding box center [396, 203] width 464 height 20
type input "[PERSON_NAME]"
click at [601, 258] on button "Next" at bounding box center [603, 260] width 51 height 26
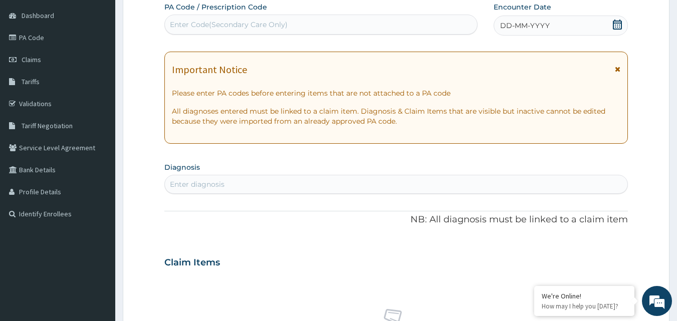
click at [331, 28] on div "Enter Code(Secondary Care Only)" at bounding box center [321, 25] width 313 height 16
type input "PA/ADF045"
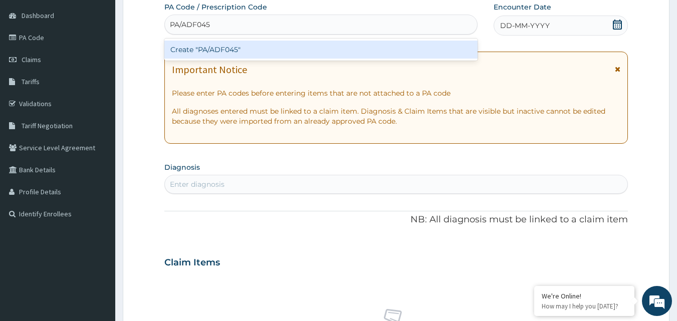
click at [288, 56] on div "Create "PA/ADF045"" at bounding box center [321, 50] width 314 height 18
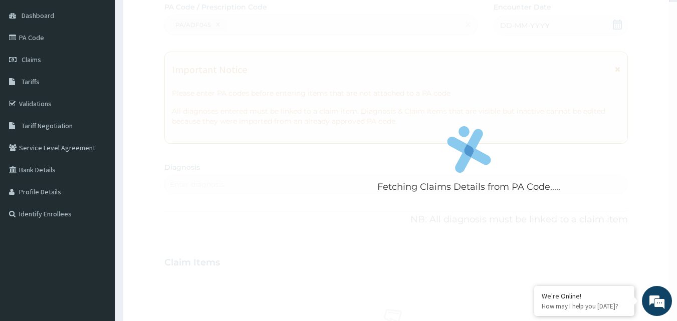
click at [288, 56] on div "Fetching Claims Details from PA Code....." at bounding box center [469, 162] width 610 height 321
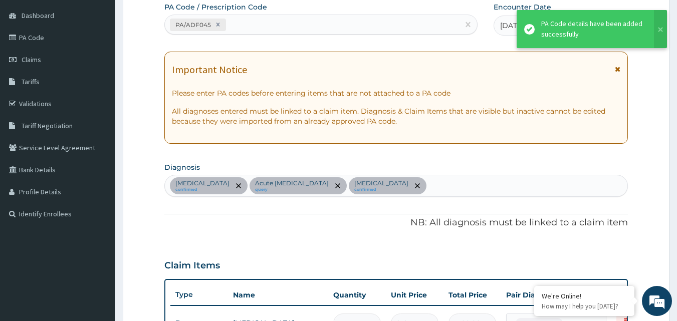
scroll to position [360, 0]
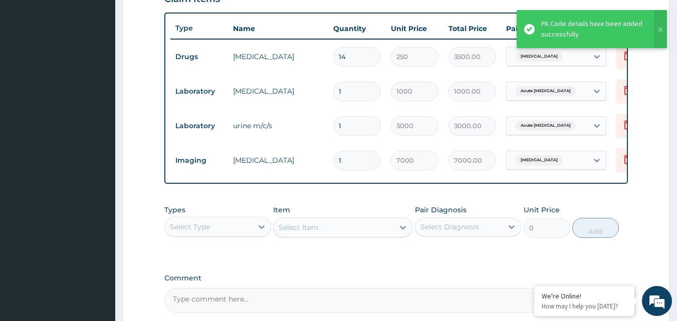
click at [247, 235] on div "Select Type" at bounding box center [209, 227] width 88 height 16
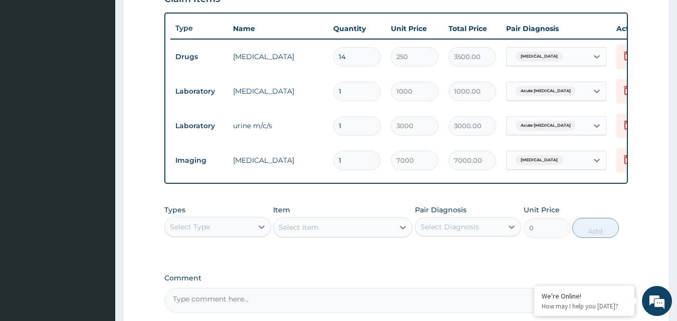
click at [245, 235] on div "Select Type" at bounding box center [209, 227] width 88 height 16
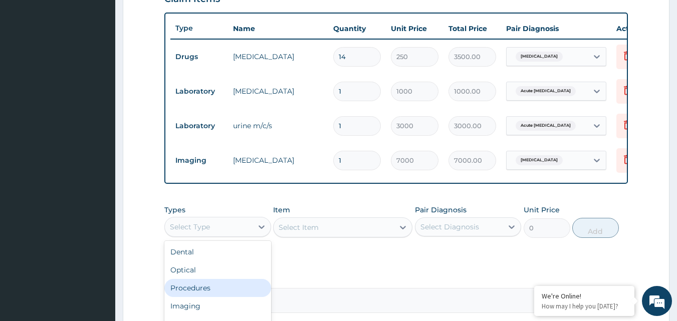
click at [210, 292] on div "Procedures" at bounding box center [217, 288] width 107 height 18
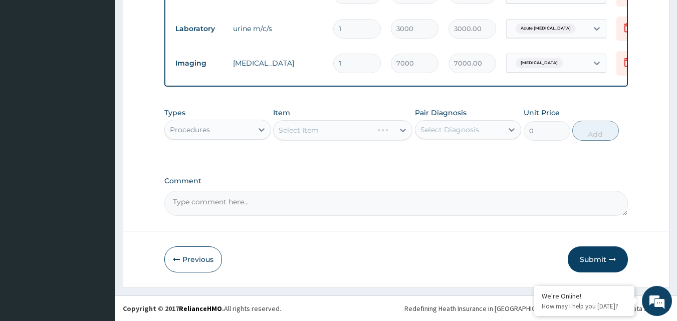
scroll to position [465, 0]
click at [386, 136] on div "Select Item" at bounding box center [334, 130] width 120 height 16
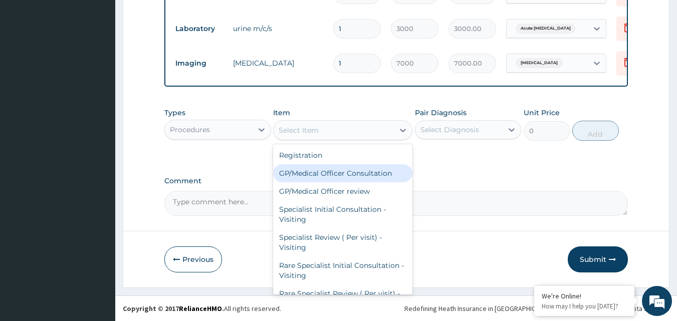
click at [350, 174] on div "GP/Medical Officer Consultation" at bounding box center [342, 173] width 139 height 18
type input "2000"
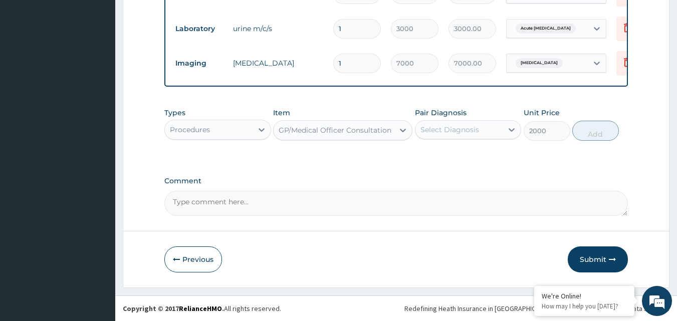
click at [473, 125] on div "Select Diagnosis" at bounding box center [450, 130] width 59 height 10
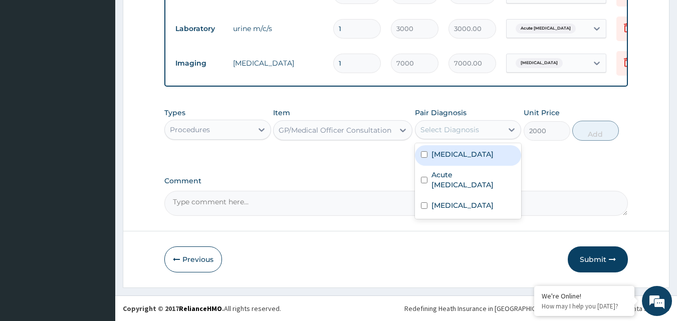
click at [447, 157] on label "Arthritis" at bounding box center [463, 154] width 62 height 10
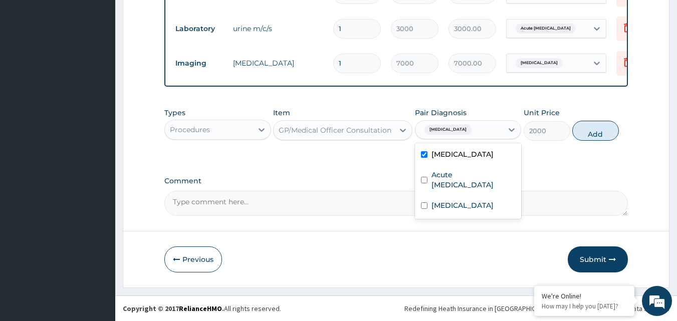
checkbox input "true"
click at [600, 133] on button "Add" at bounding box center [596, 131] width 47 height 20
type input "0"
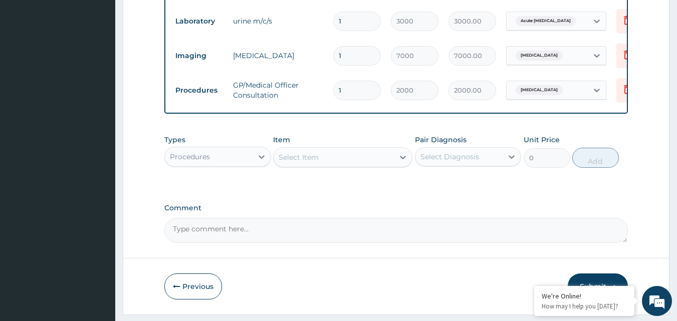
scroll to position [500, 0]
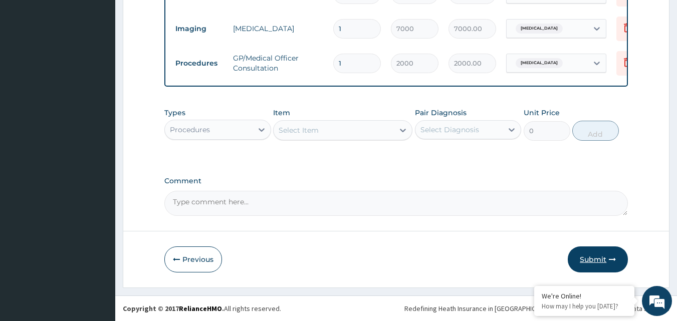
click at [602, 260] on button "Submit" at bounding box center [598, 260] width 60 height 26
